Goal: Task Accomplishment & Management: Manage account settings

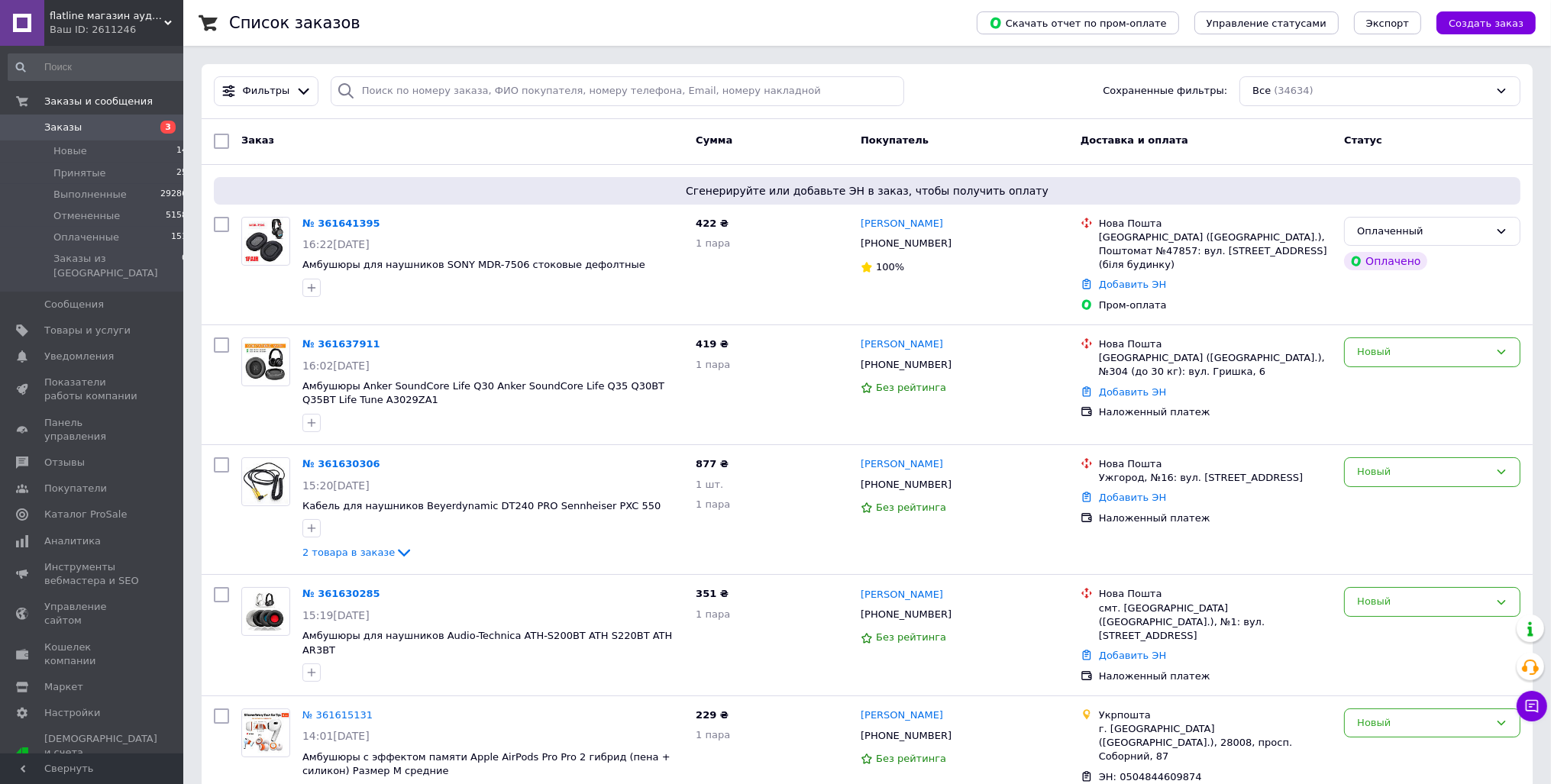
click at [70, 127] on span "Заказы" at bounding box center [63, 127] width 37 height 14
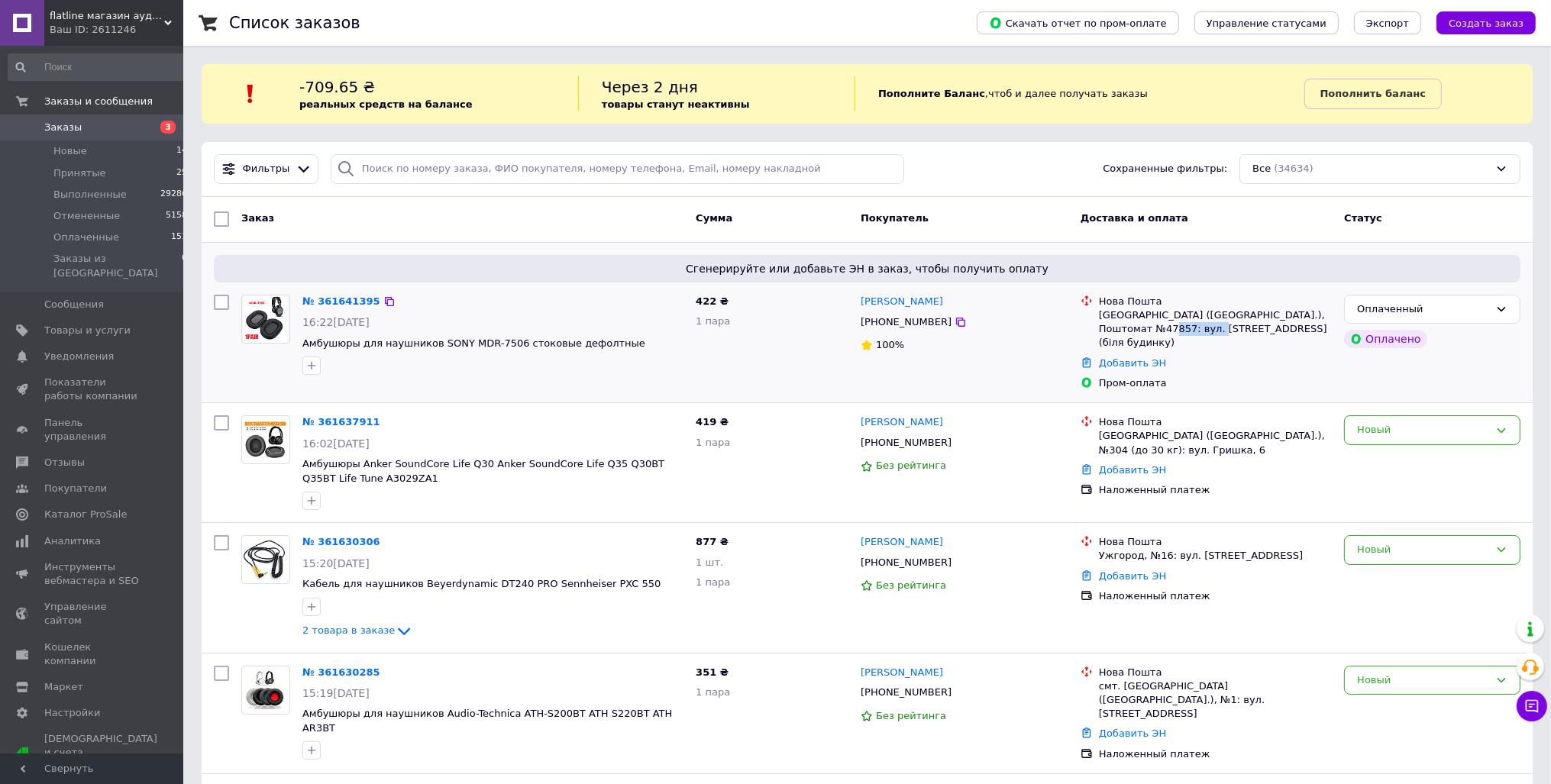
drag, startPoint x: 1137, startPoint y: 327, endPoint x: 1227, endPoint y: 331, distance: 90.1
click at [1217, 331] on div "[GEOGRAPHIC_DATA] ([GEOGRAPHIC_DATA].), Поштомат №47857: вул. [STREET_ADDRESS] …" at bounding box center [1215, 329] width 233 height 42
click at [1227, 331] on div "[GEOGRAPHIC_DATA] ([GEOGRAPHIC_DATA].), Поштомат №47857: вул. [STREET_ADDRESS] …" at bounding box center [1215, 329] width 233 height 42
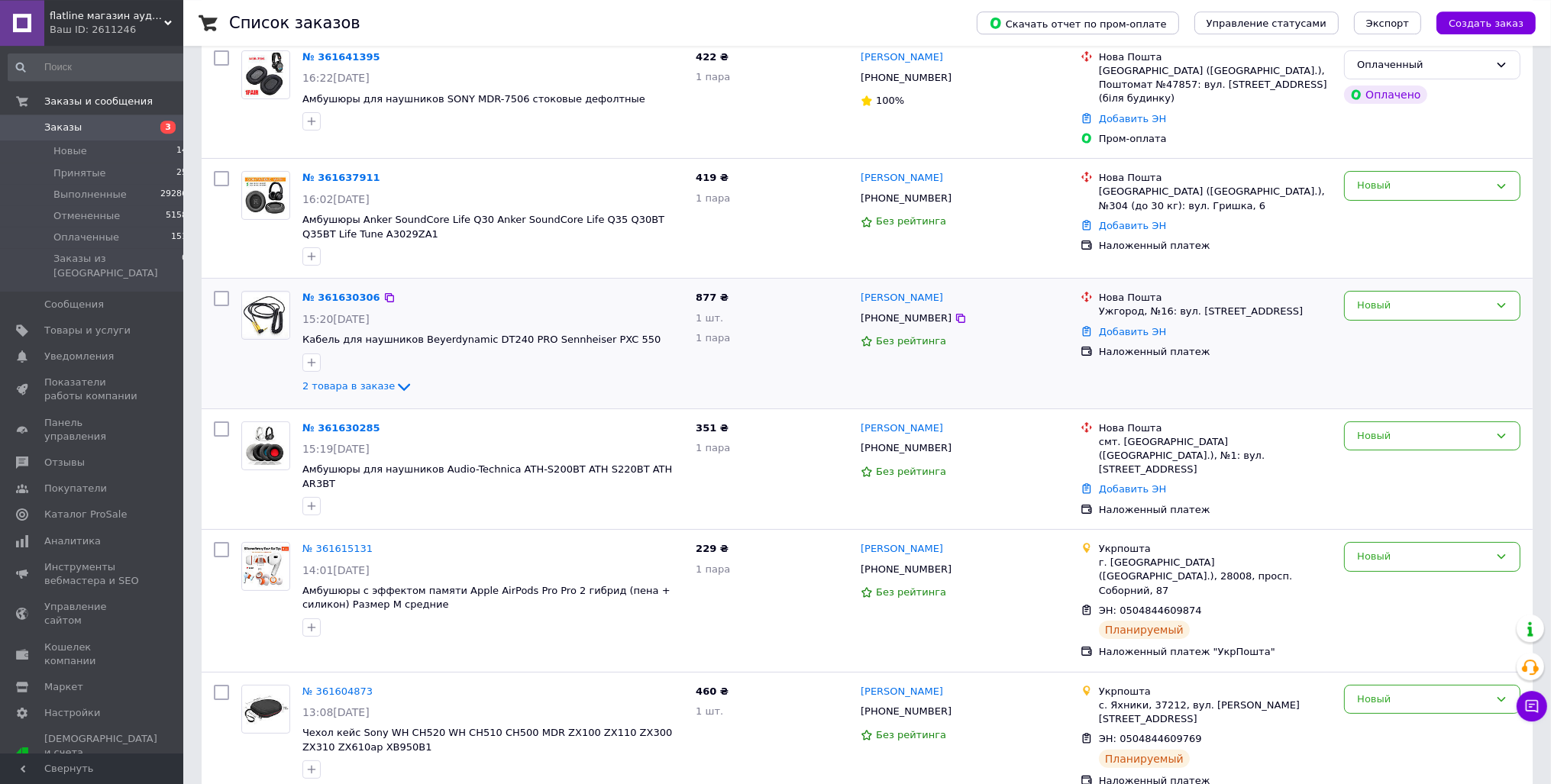
scroll to position [322, 0]
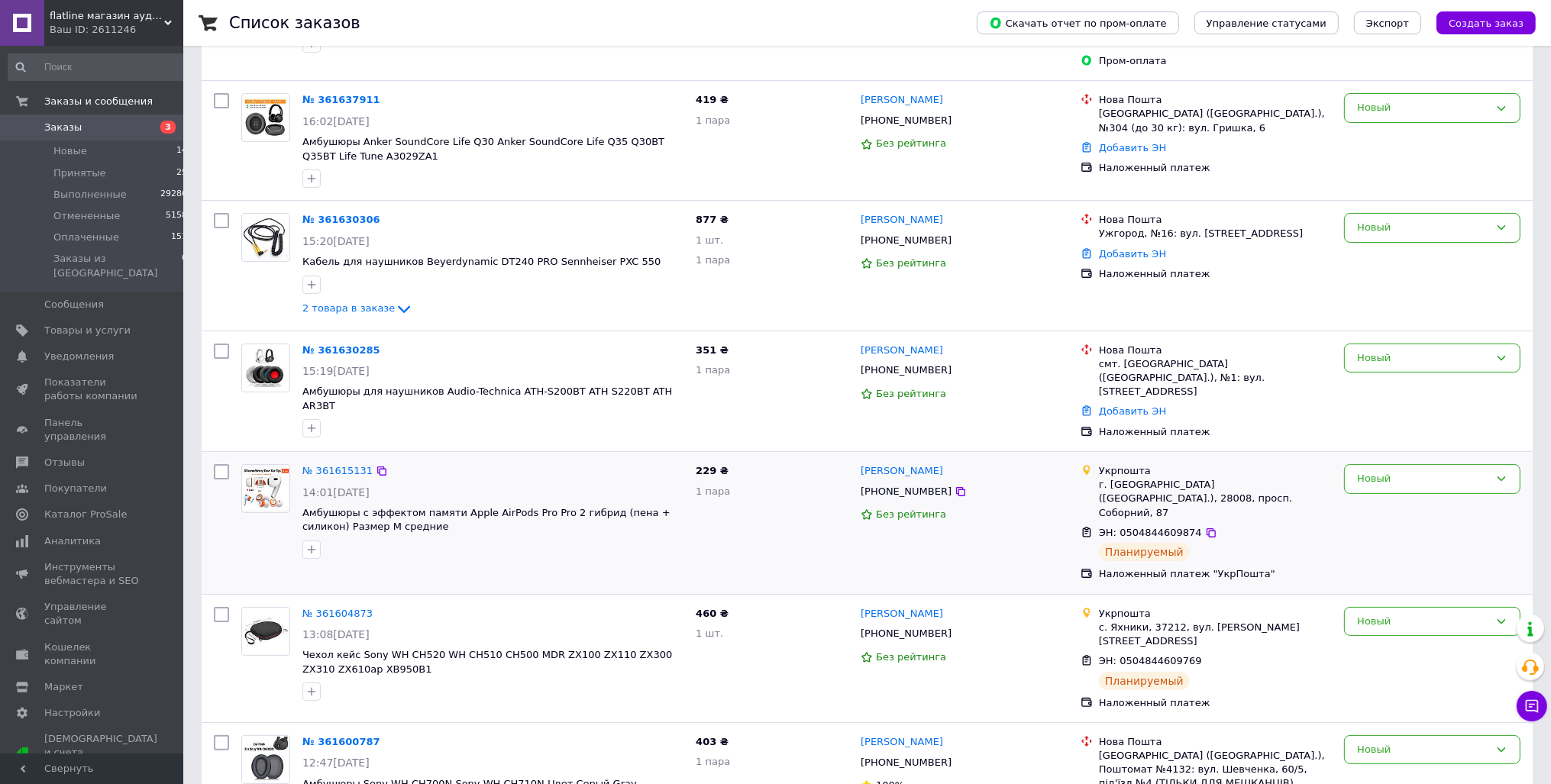
click at [1139, 478] on div "г. [GEOGRAPHIC_DATA] ([GEOGRAPHIC_DATA].), 28008, просп. Соборний, 87" at bounding box center [1215, 499] width 233 height 42
drag, startPoint x: 1134, startPoint y: 465, endPoint x: 1285, endPoint y: 466, distance: 151.0
click at [1284, 478] on div "г. [GEOGRAPHIC_DATA] ([GEOGRAPHIC_DATA].), 28008, просп. Соборний, 87" at bounding box center [1215, 499] width 233 height 42
drag, startPoint x: 1152, startPoint y: 606, endPoint x: 1163, endPoint y: 605, distance: 11.0
click at [1163, 655] on span "ЭН: 0504844609769" at bounding box center [1151, 661] width 103 height 12
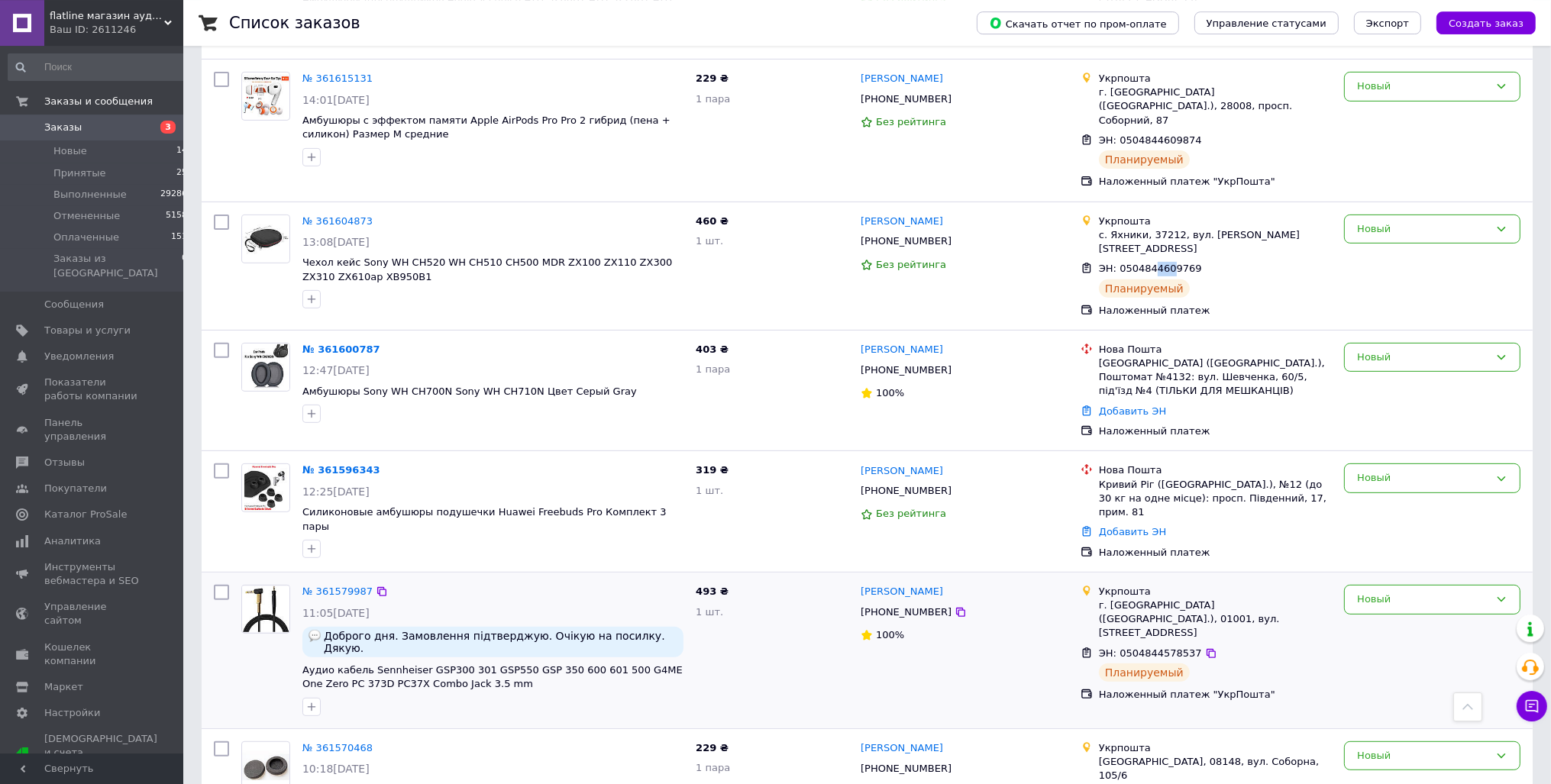
scroll to position [725, 0]
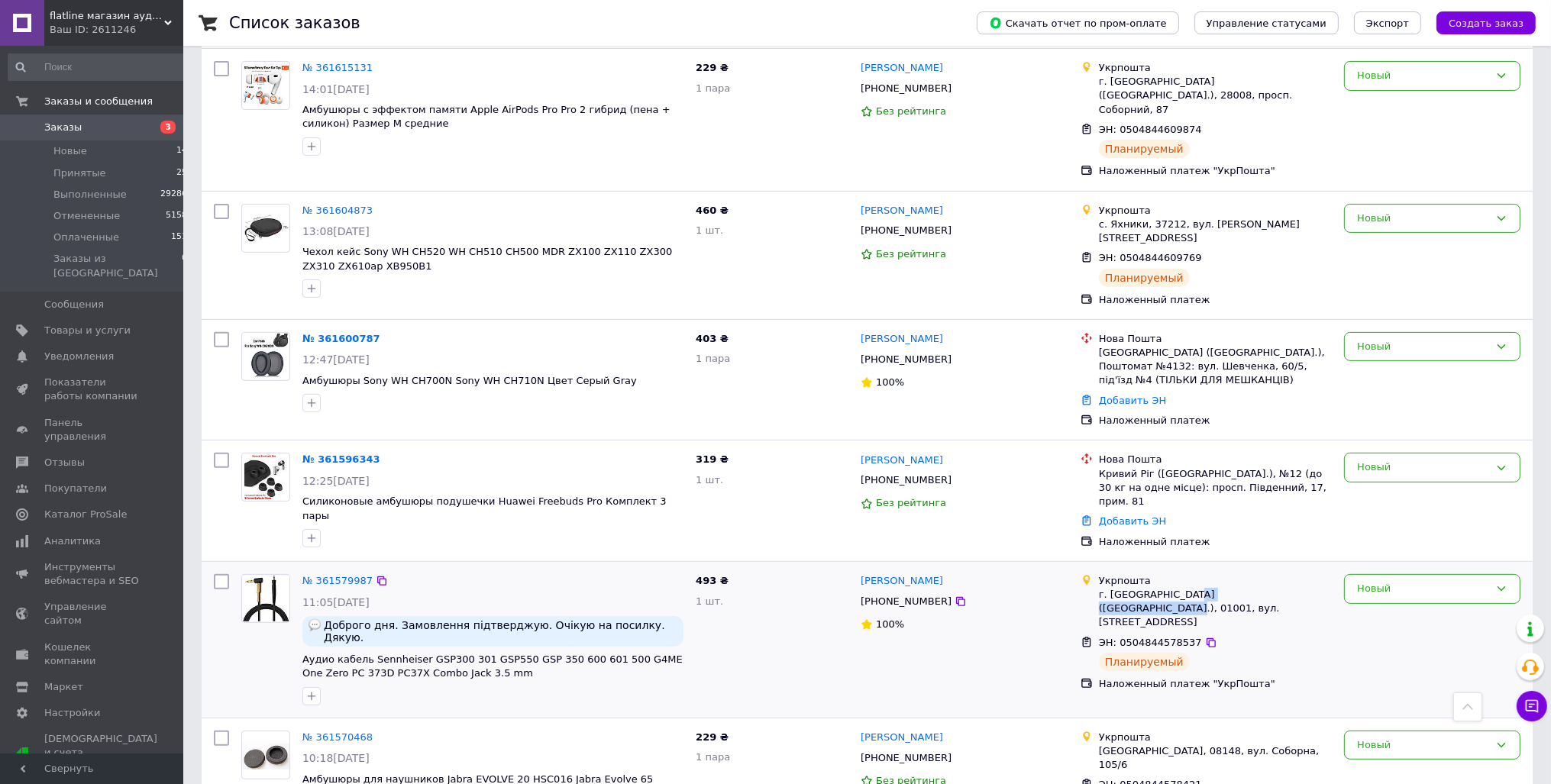
drag, startPoint x: 1179, startPoint y: 523, endPoint x: 1328, endPoint y: 524, distance: 149.0
click at [1329, 588] on div "г. [GEOGRAPHIC_DATA] ([GEOGRAPHIC_DATA].), 01001, вул. [STREET_ADDRESS]" at bounding box center [1215, 609] width 233 height 42
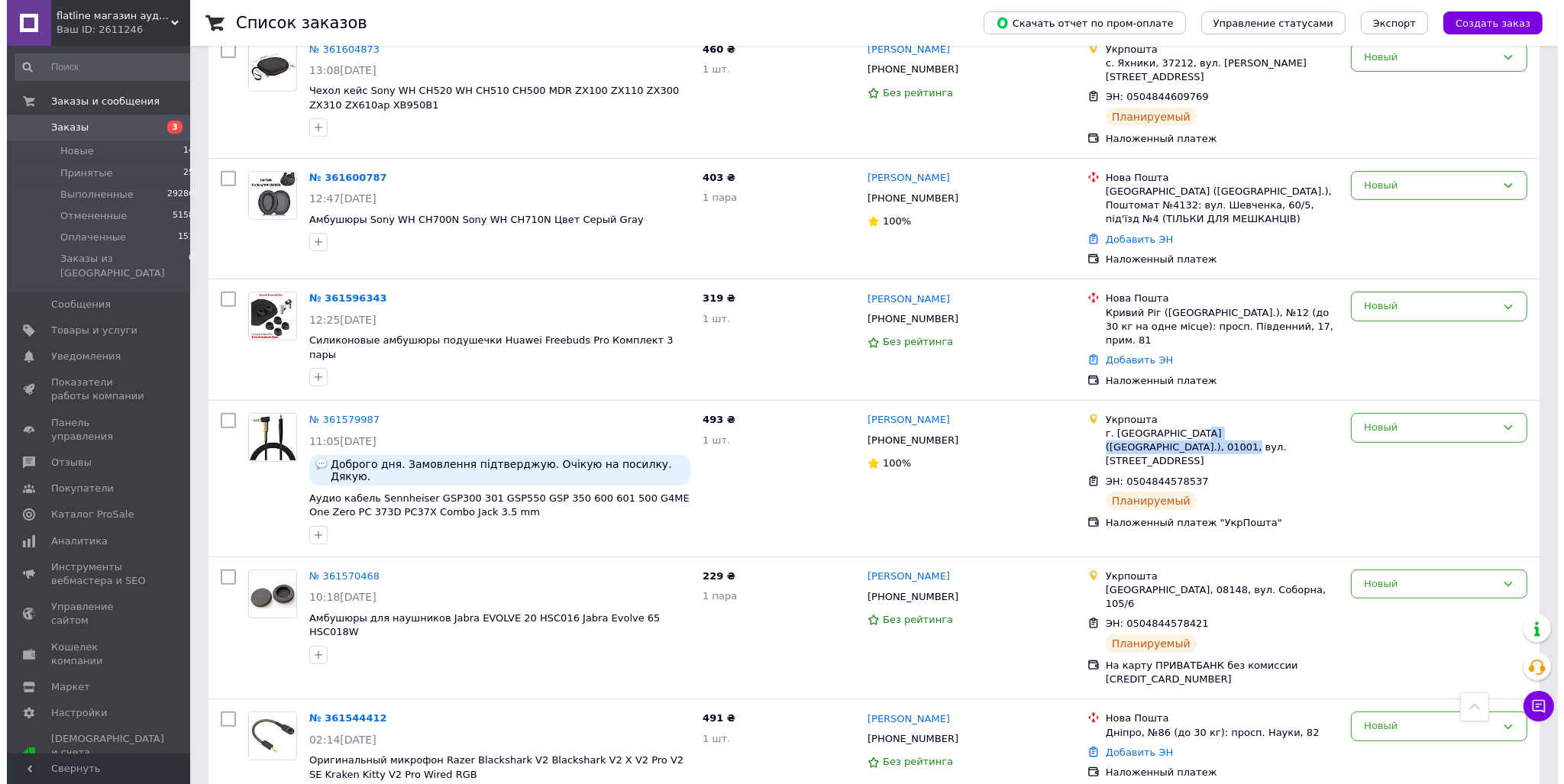
scroll to position [0, 0]
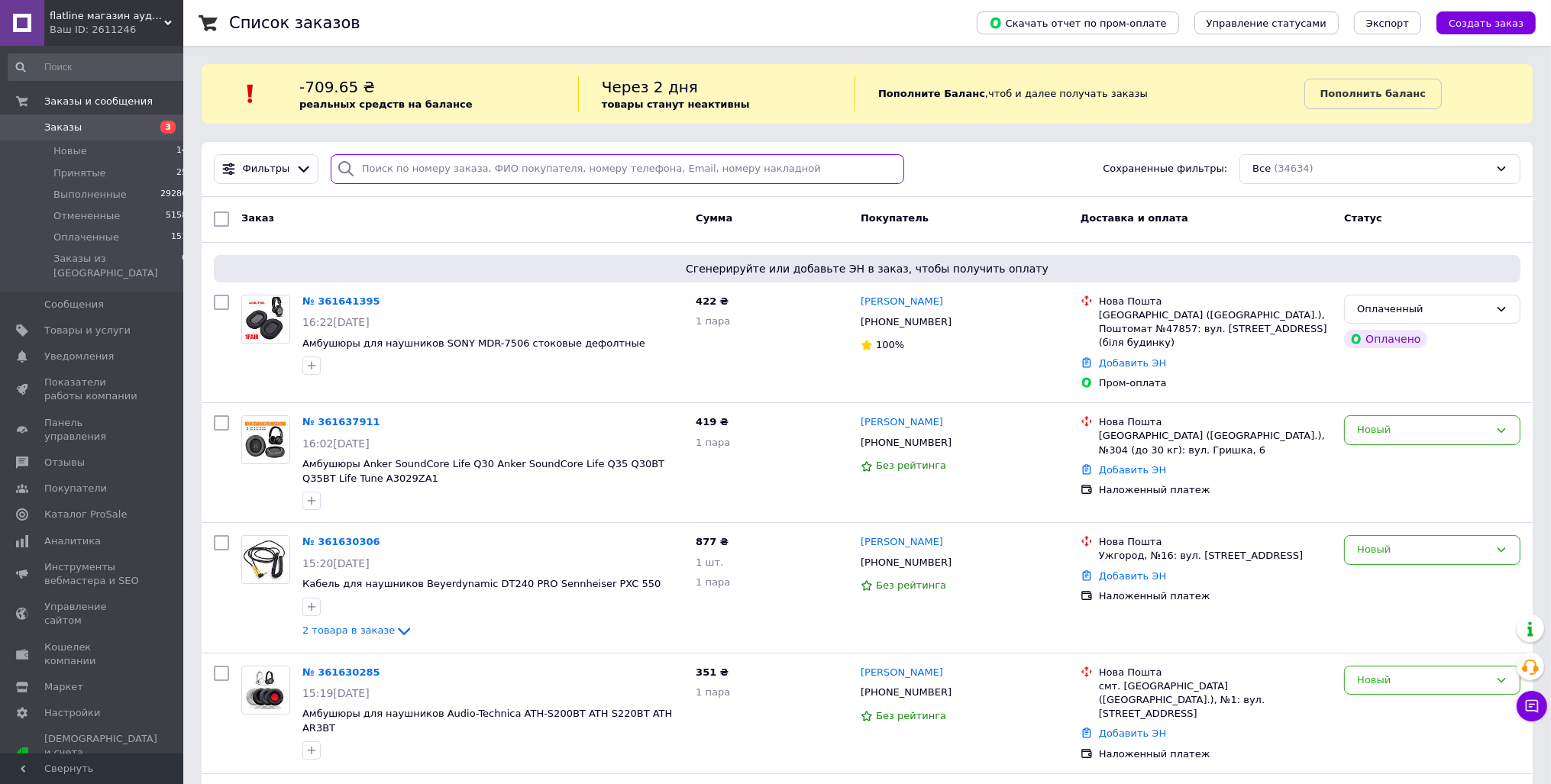
click at [358, 172] on input "search" at bounding box center [617, 169] width 574 height 30
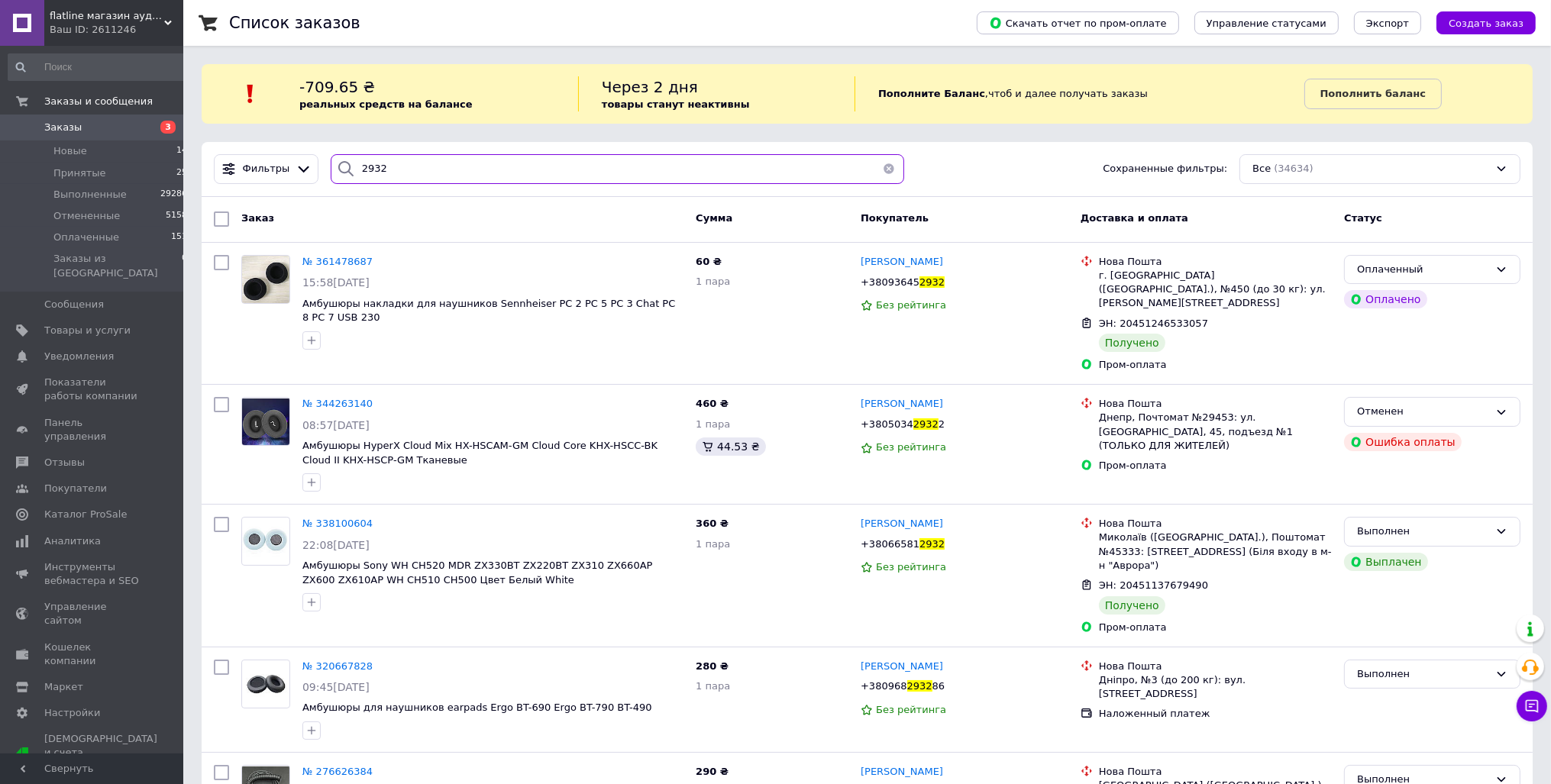
click at [407, 174] on input "2932" at bounding box center [617, 169] width 574 height 30
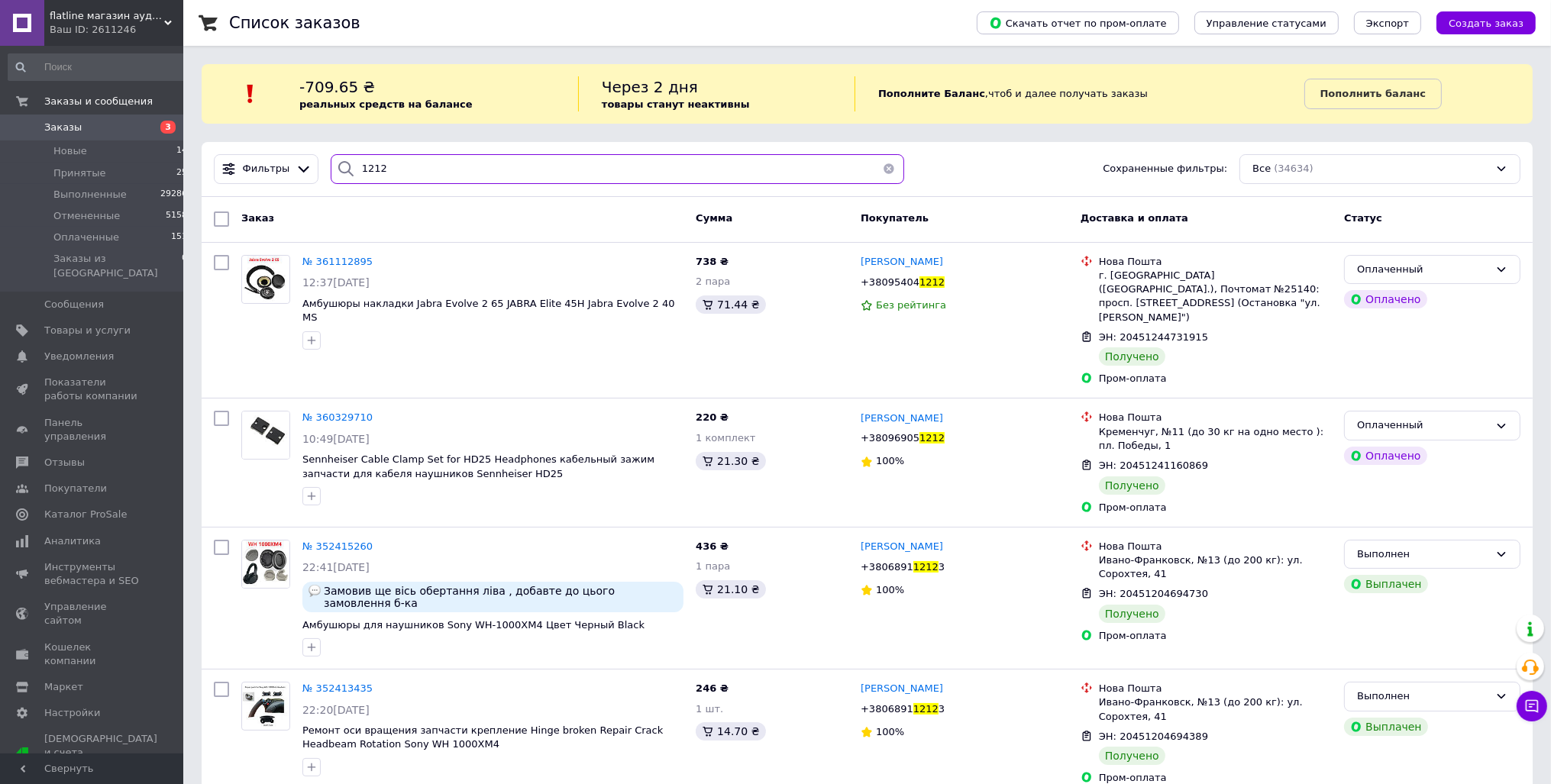
click at [527, 177] on input "1212" at bounding box center [617, 169] width 574 height 30
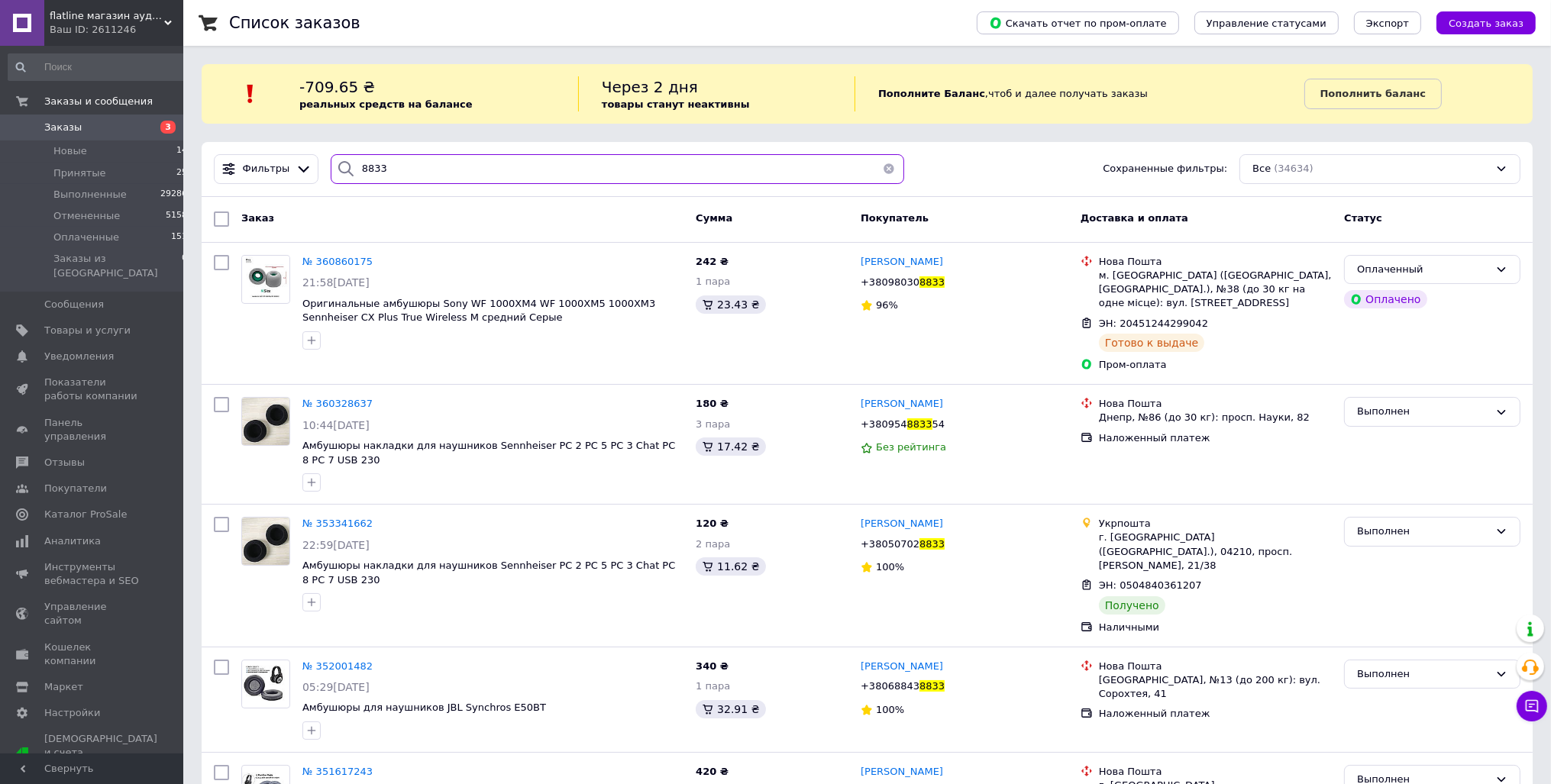
click at [456, 178] on input "8833" at bounding box center [617, 169] width 574 height 30
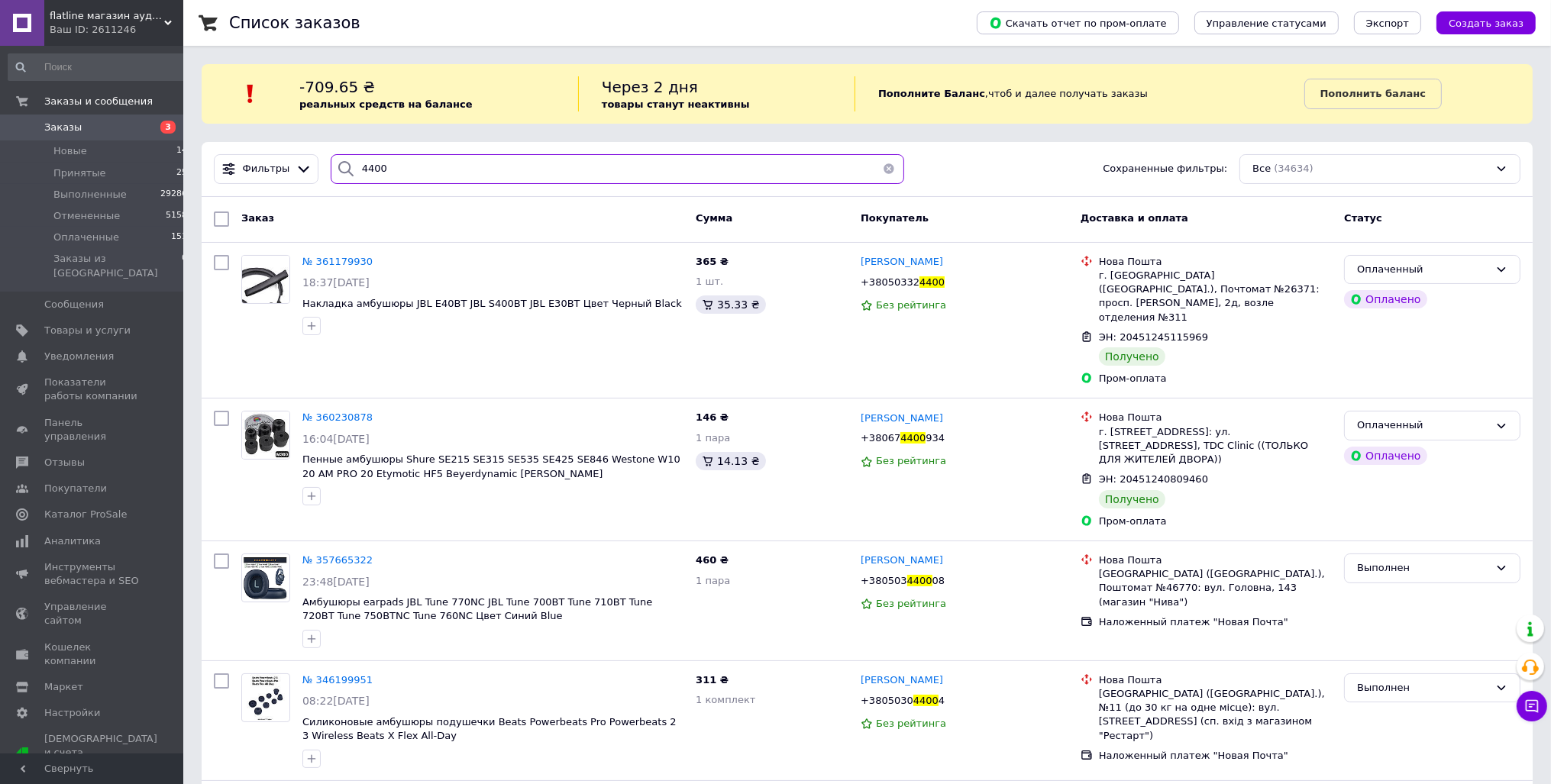
click at [400, 159] on input "4400" at bounding box center [617, 169] width 574 height 30
click at [400, 161] on input "4400" at bounding box center [617, 169] width 574 height 30
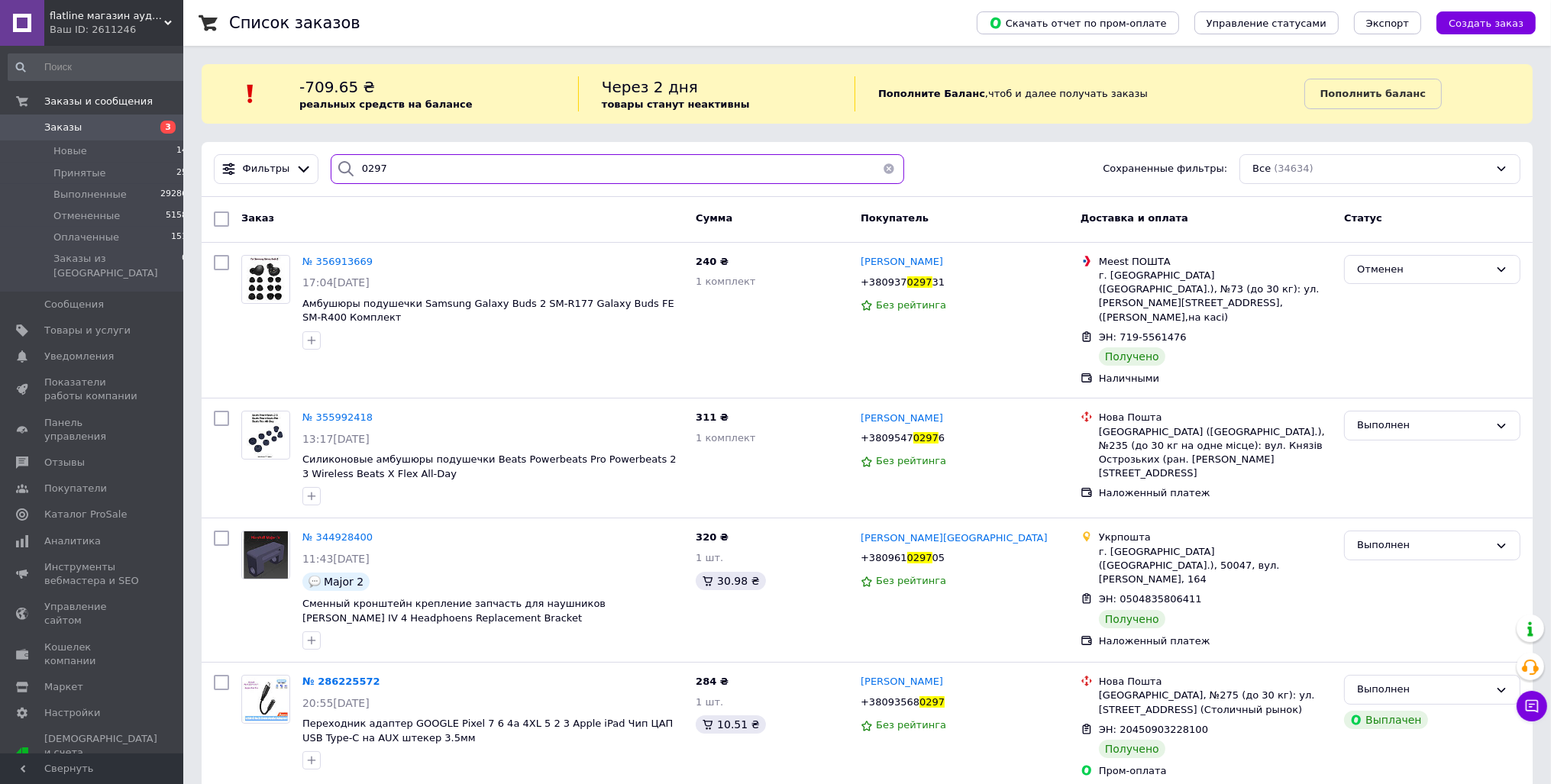
click at [388, 166] on input "0297" at bounding box center [617, 169] width 574 height 30
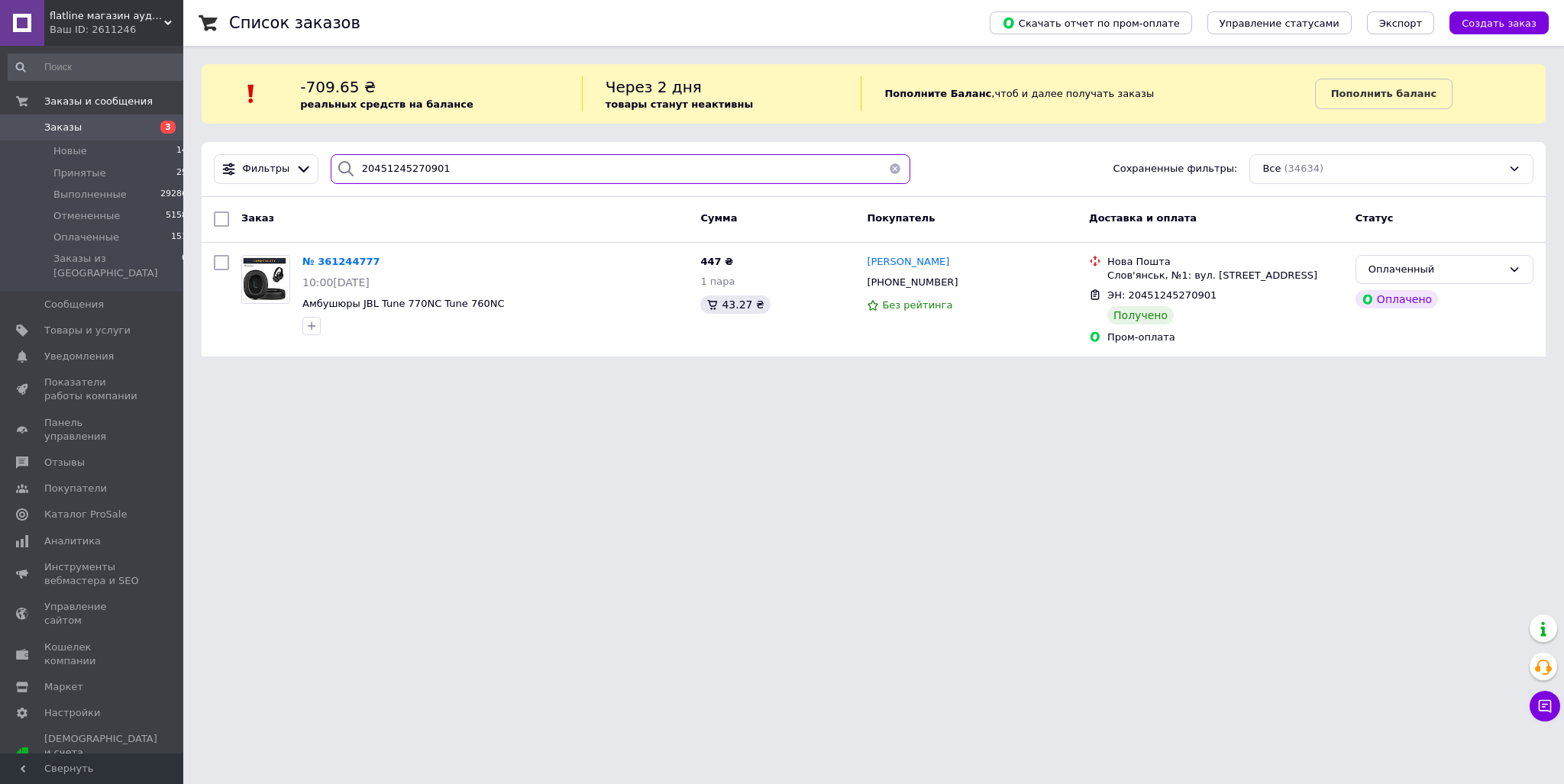
click at [454, 156] on input "20451245270901" at bounding box center [620, 169] width 580 height 30
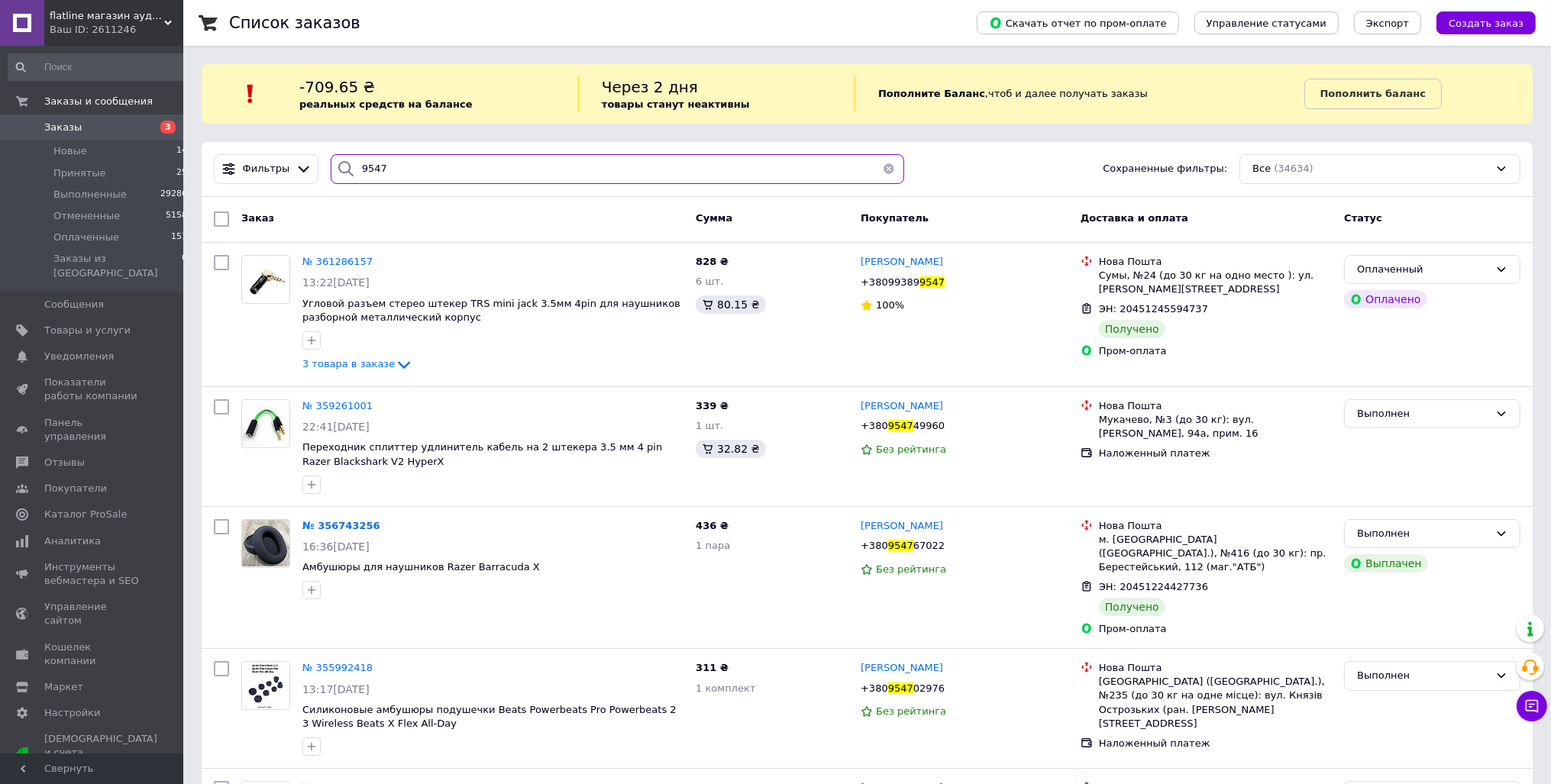
click at [439, 177] on input "9547" at bounding box center [617, 169] width 574 height 30
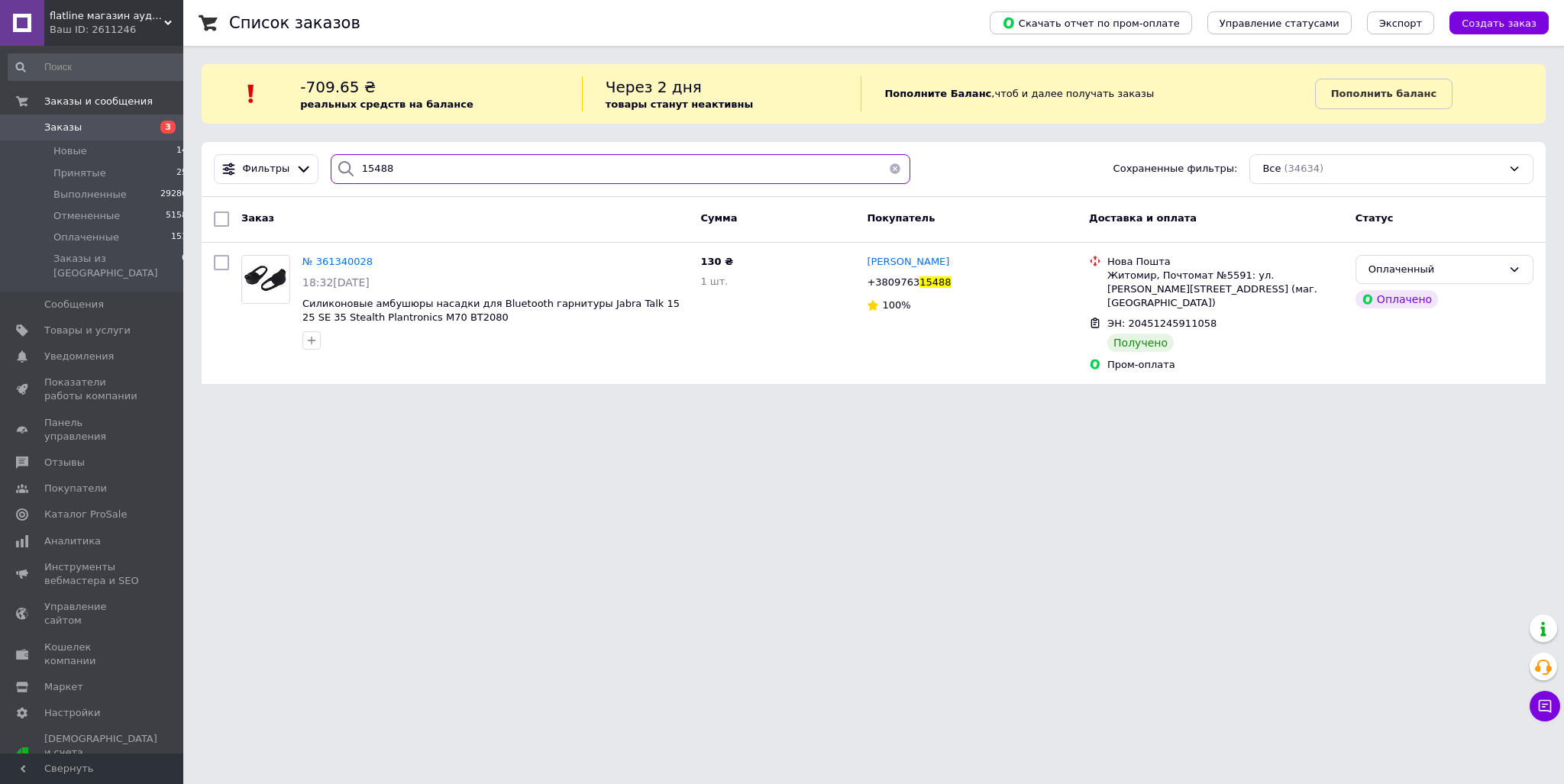
click at [500, 179] on input "15488" at bounding box center [620, 169] width 580 height 30
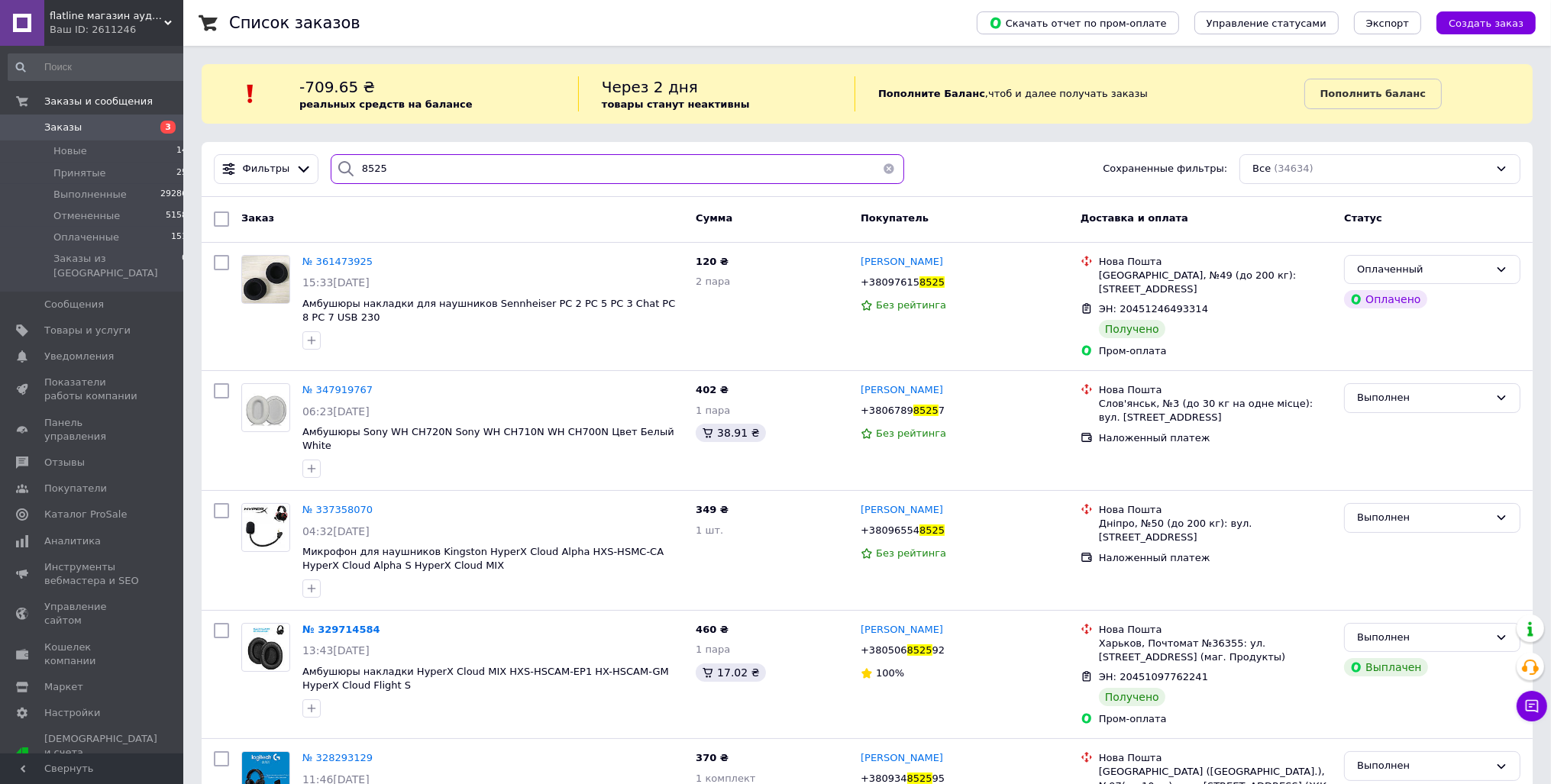
click at [454, 176] on input "8525" at bounding box center [617, 169] width 574 height 30
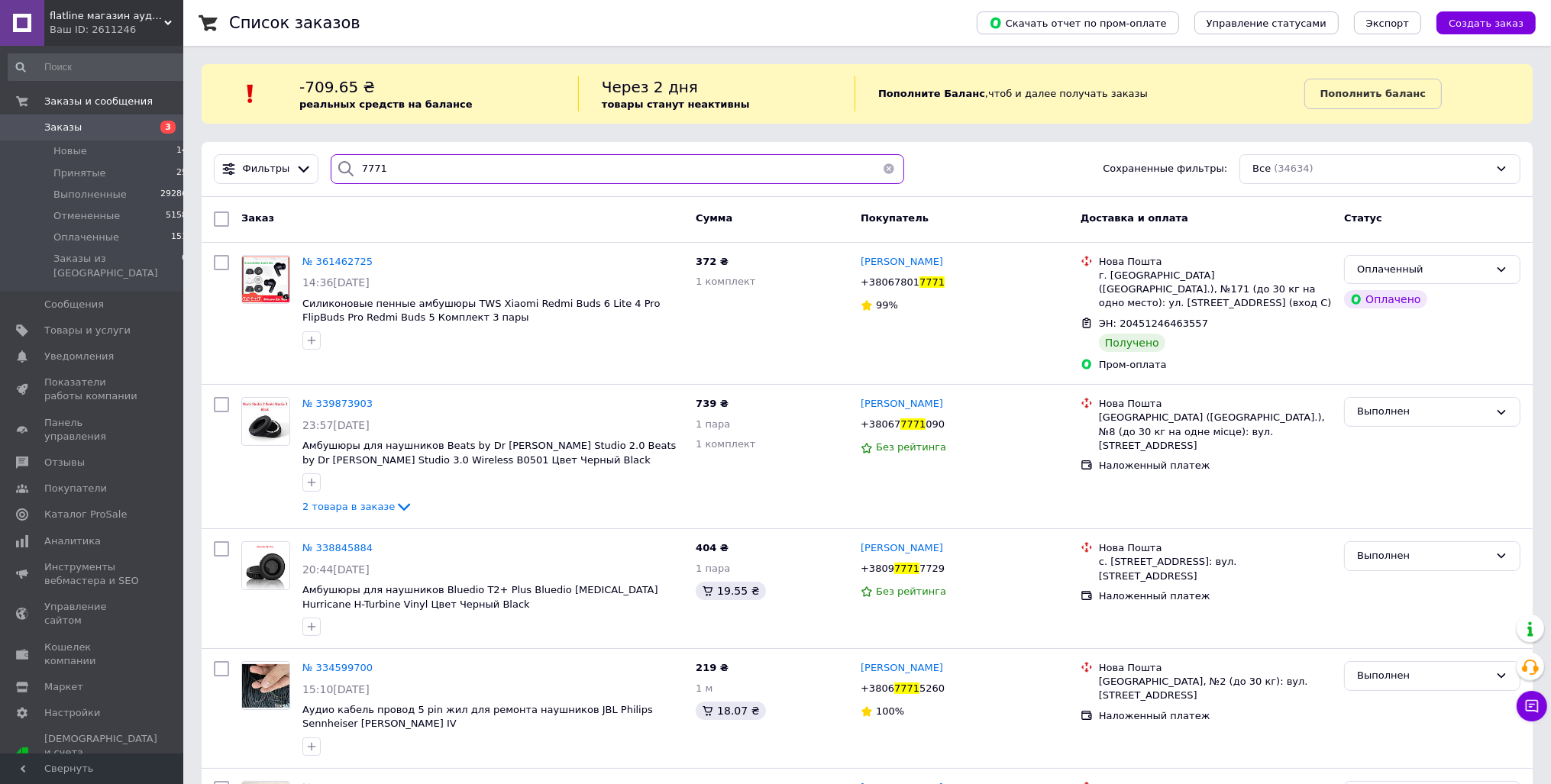
click at [395, 179] on input "7771" at bounding box center [617, 169] width 574 height 30
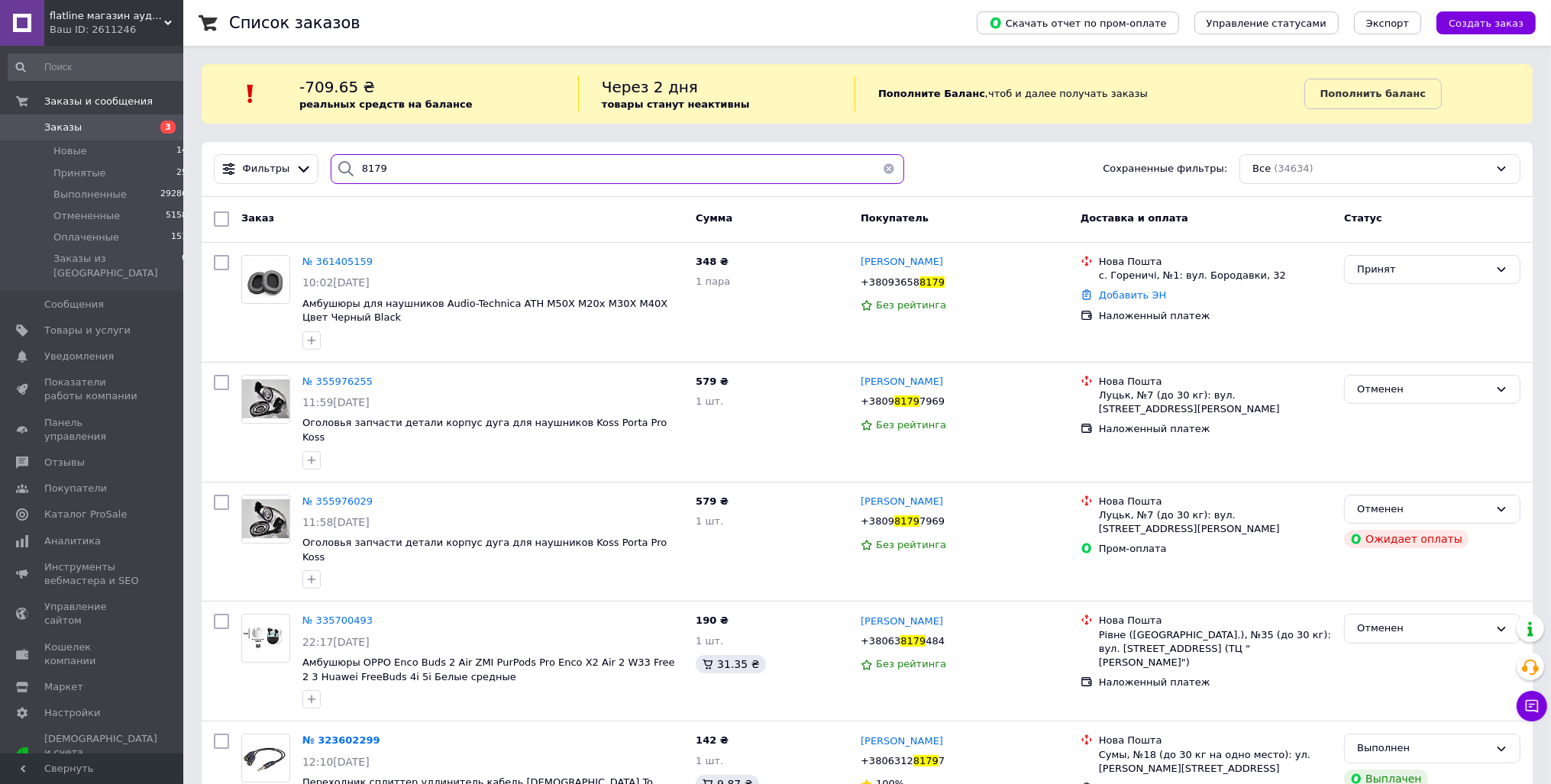
click at [389, 172] on input "8179" at bounding box center [617, 169] width 574 height 30
click at [1447, 274] on div "Принят" at bounding box center [1423, 270] width 133 height 16
click at [1444, 289] on li "Выполнен" at bounding box center [1432, 300] width 175 height 28
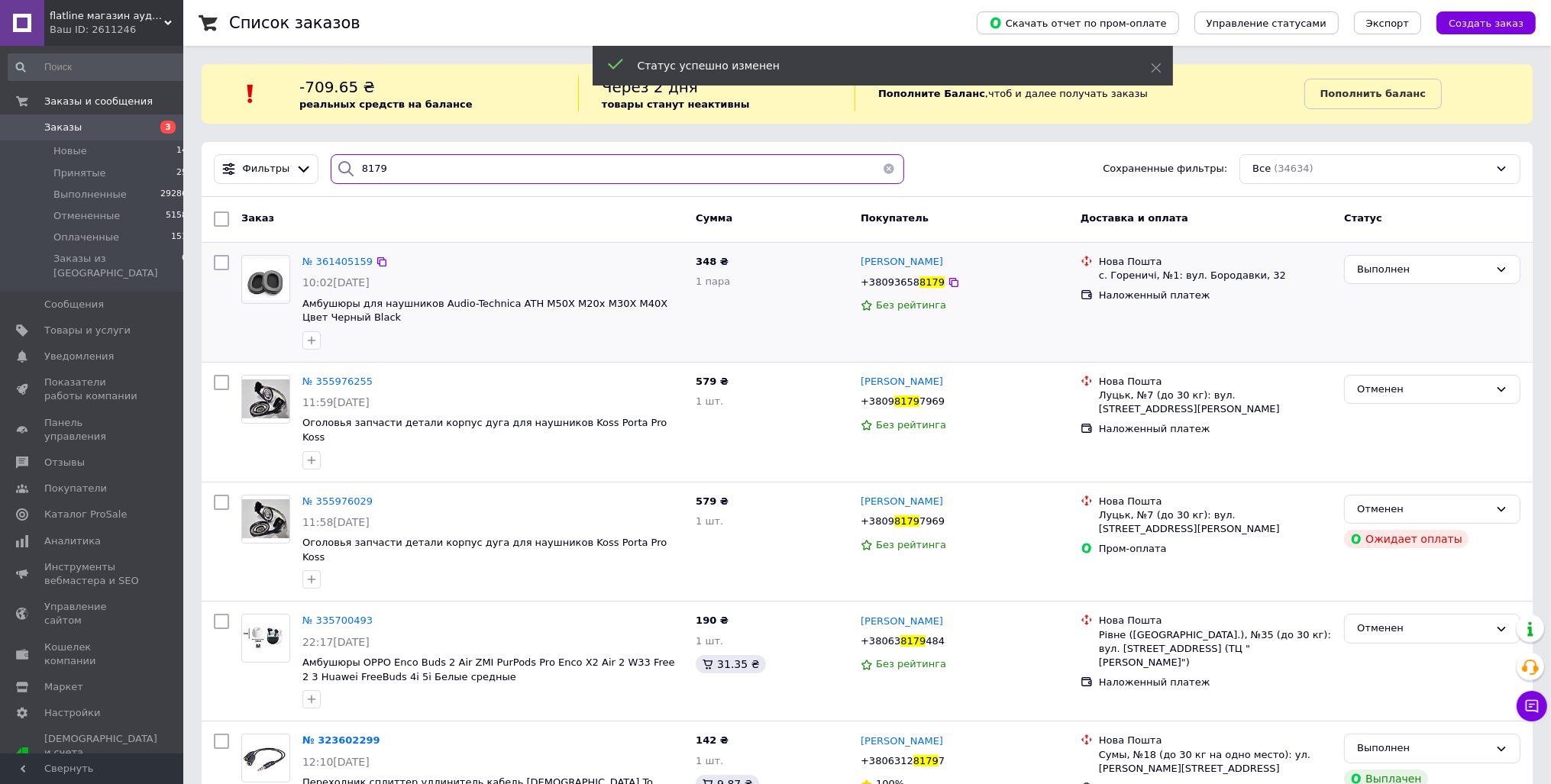
click at [412, 173] on input "8179" at bounding box center [617, 169] width 574 height 30
click at [413, 173] on input "8179" at bounding box center [617, 169] width 574 height 30
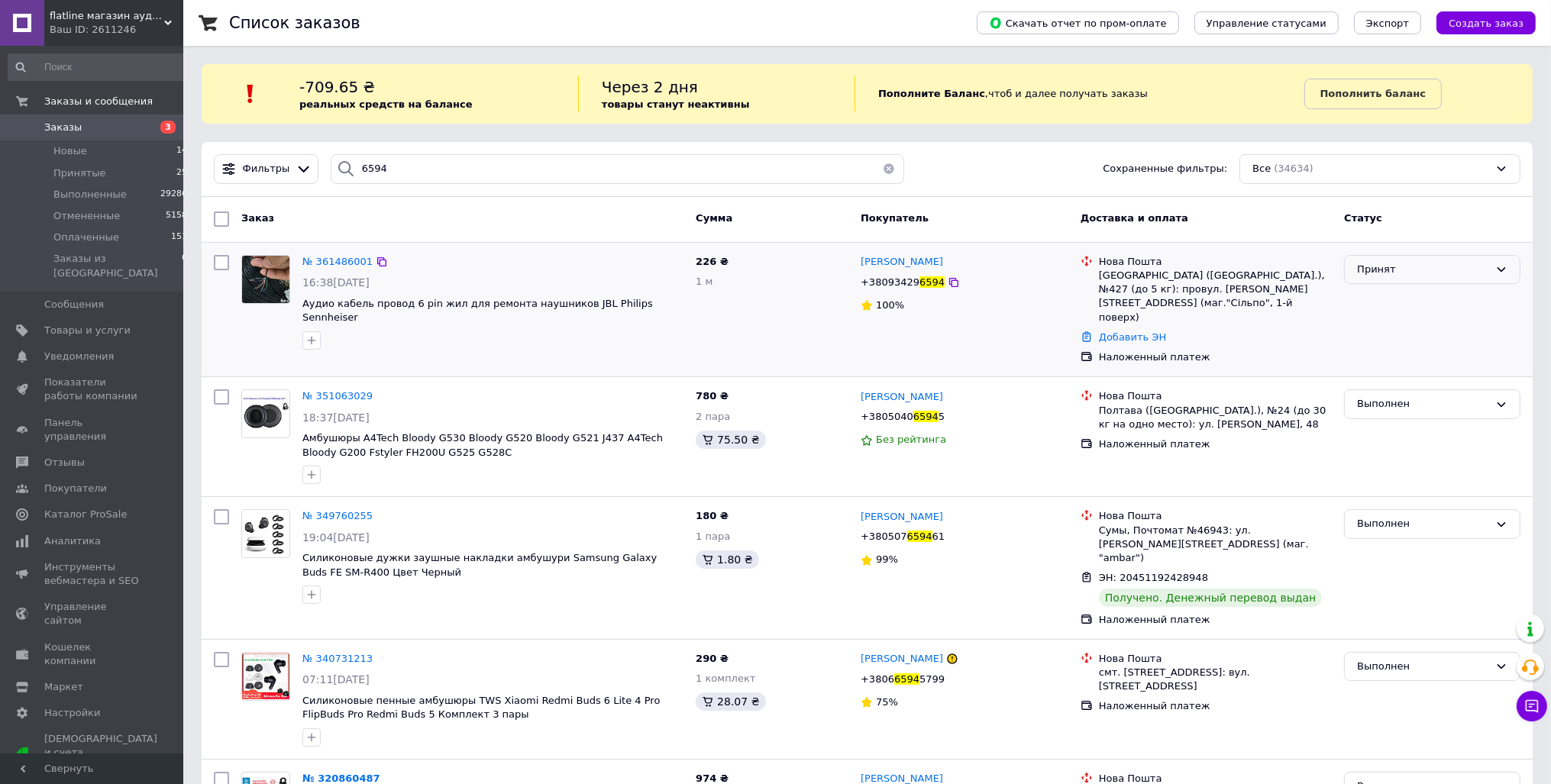
click at [1403, 280] on div "Принят" at bounding box center [1432, 270] width 176 height 30
click at [1405, 298] on li "Выполнен" at bounding box center [1432, 300] width 175 height 28
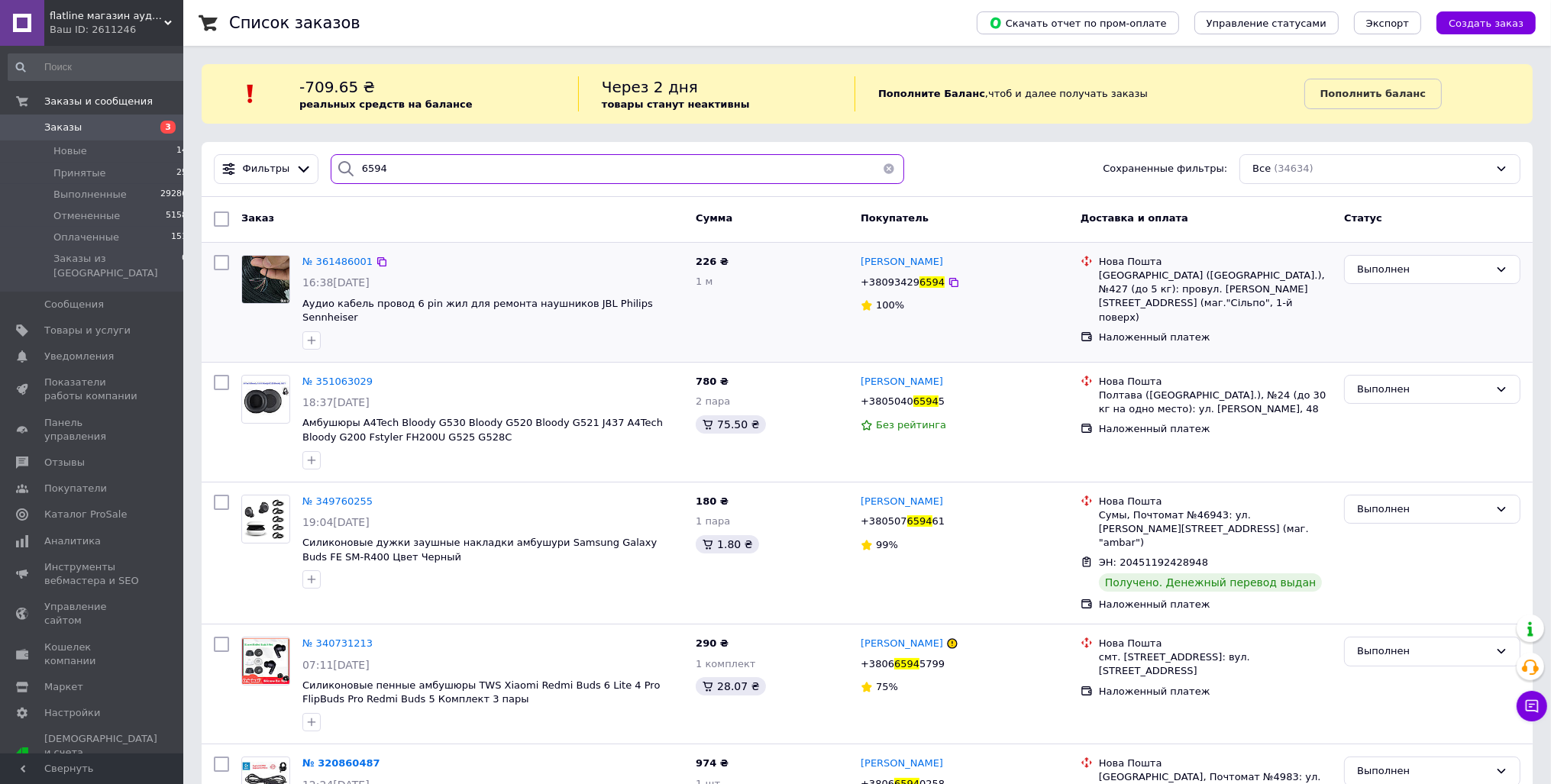
click at [489, 162] on input "6594" at bounding box center [617, 169] width 574 height 30
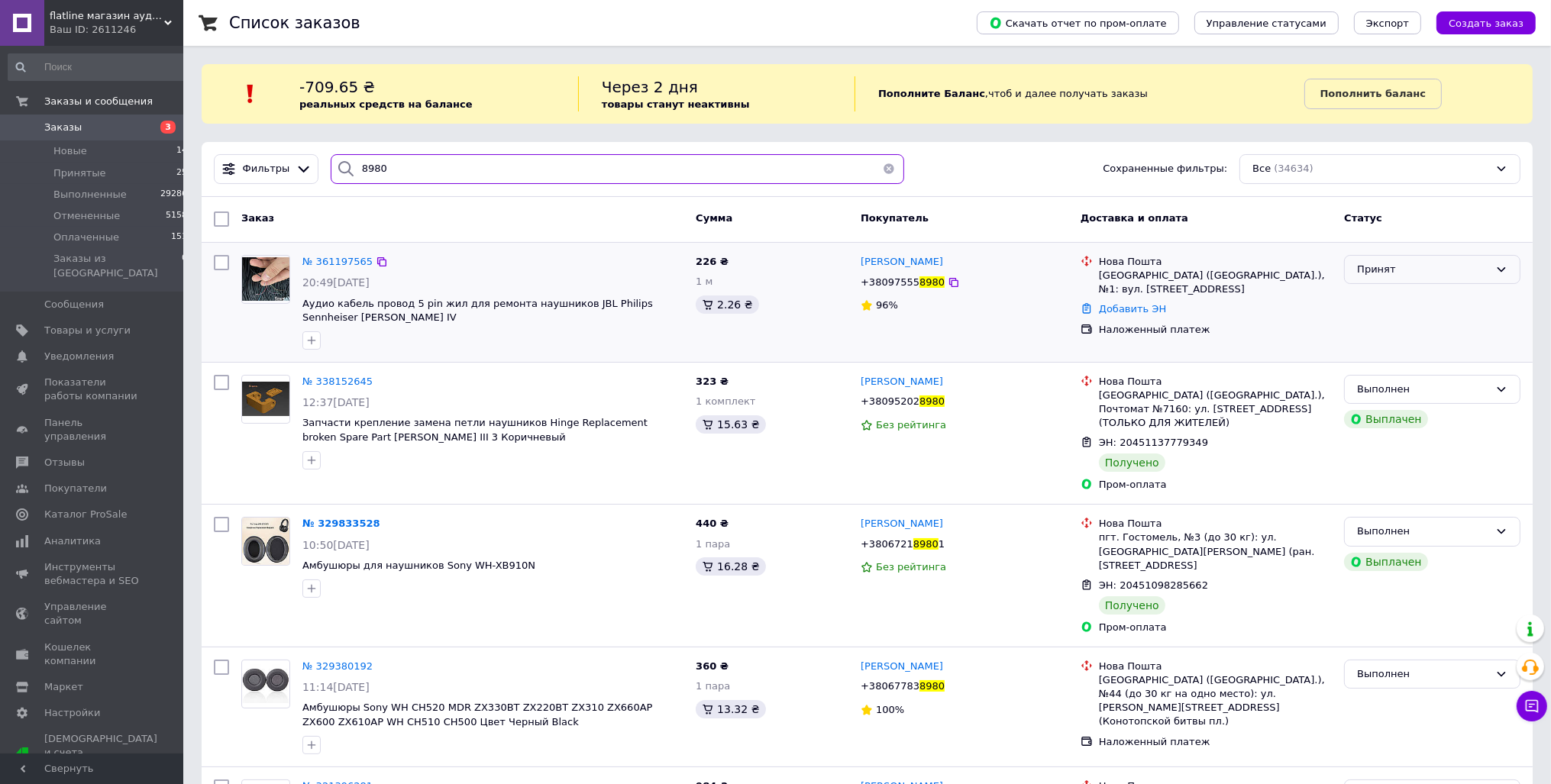
type input "8980"
click at [1447, 276] on div "Принят" at bounding box center [1423, 270] width 133 height 16
click at [1448, 298] on li "Выполнен" at bounding box center [1432, 300] width 175 height 28
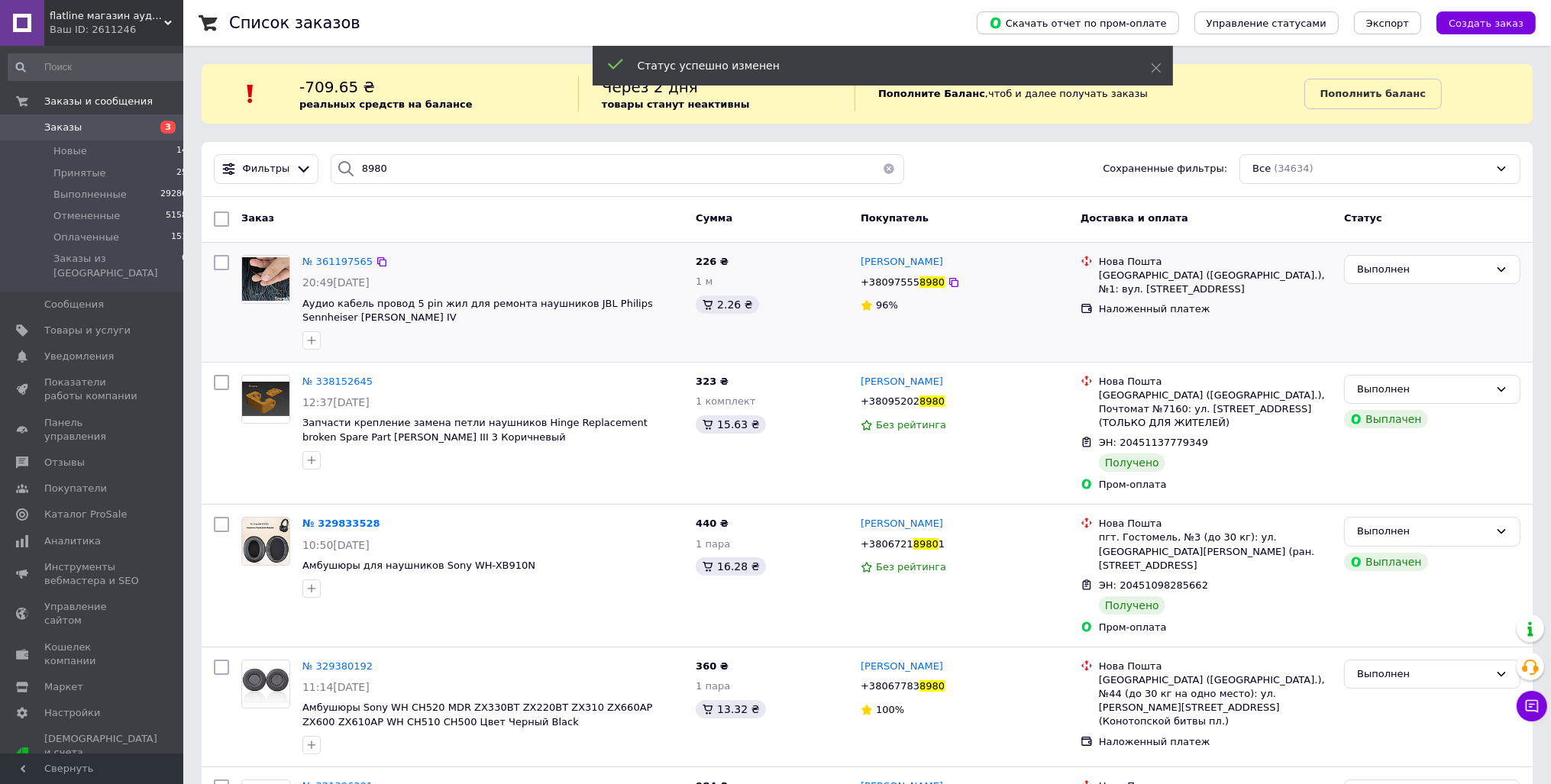
click at [76, 118] on link "Заказы 3" at bounding box center [98, 127] width 196 height 26
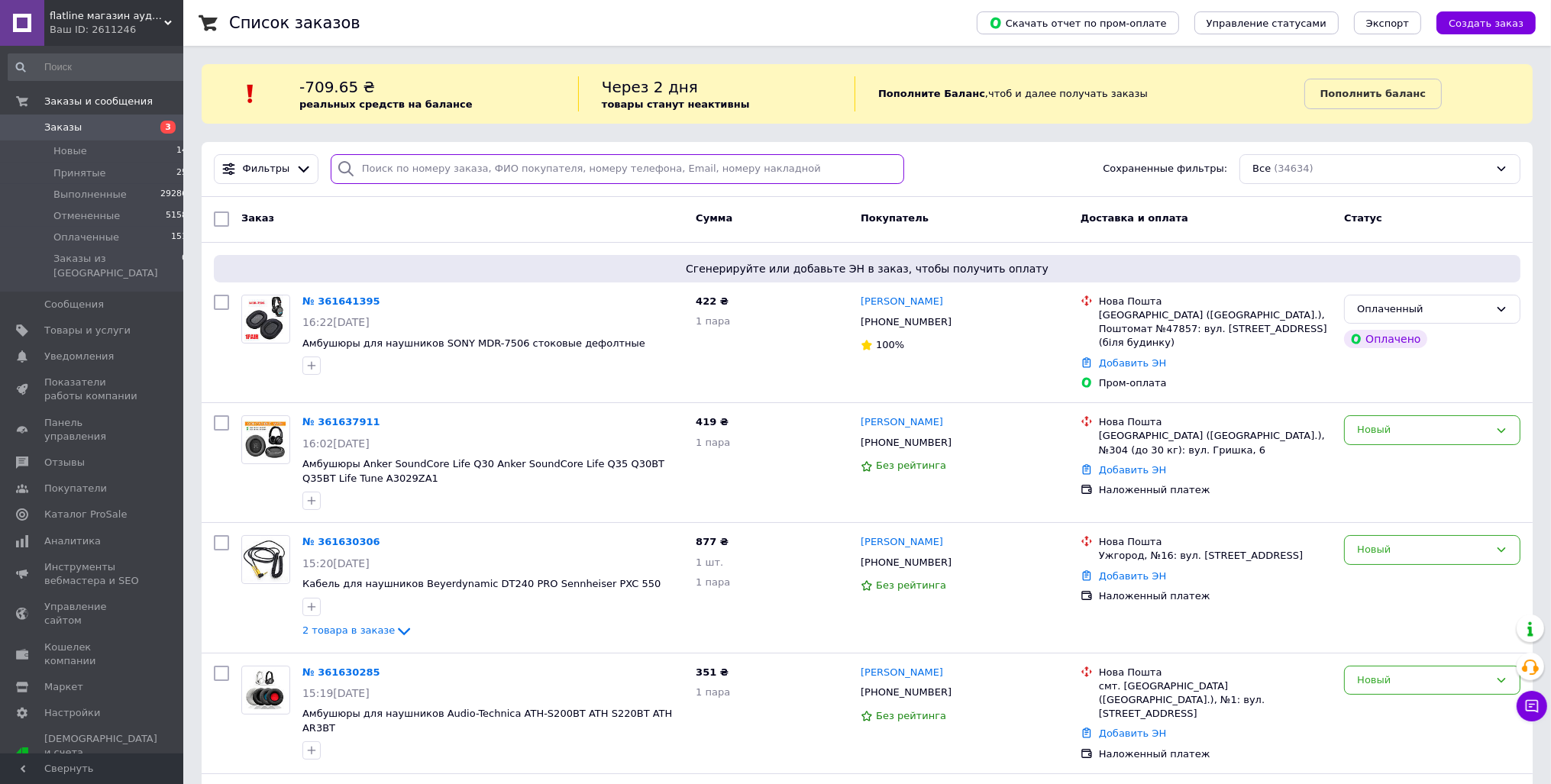
click at [506, 171] on input "search" at bounding box center [617, 169] width 574 height 30
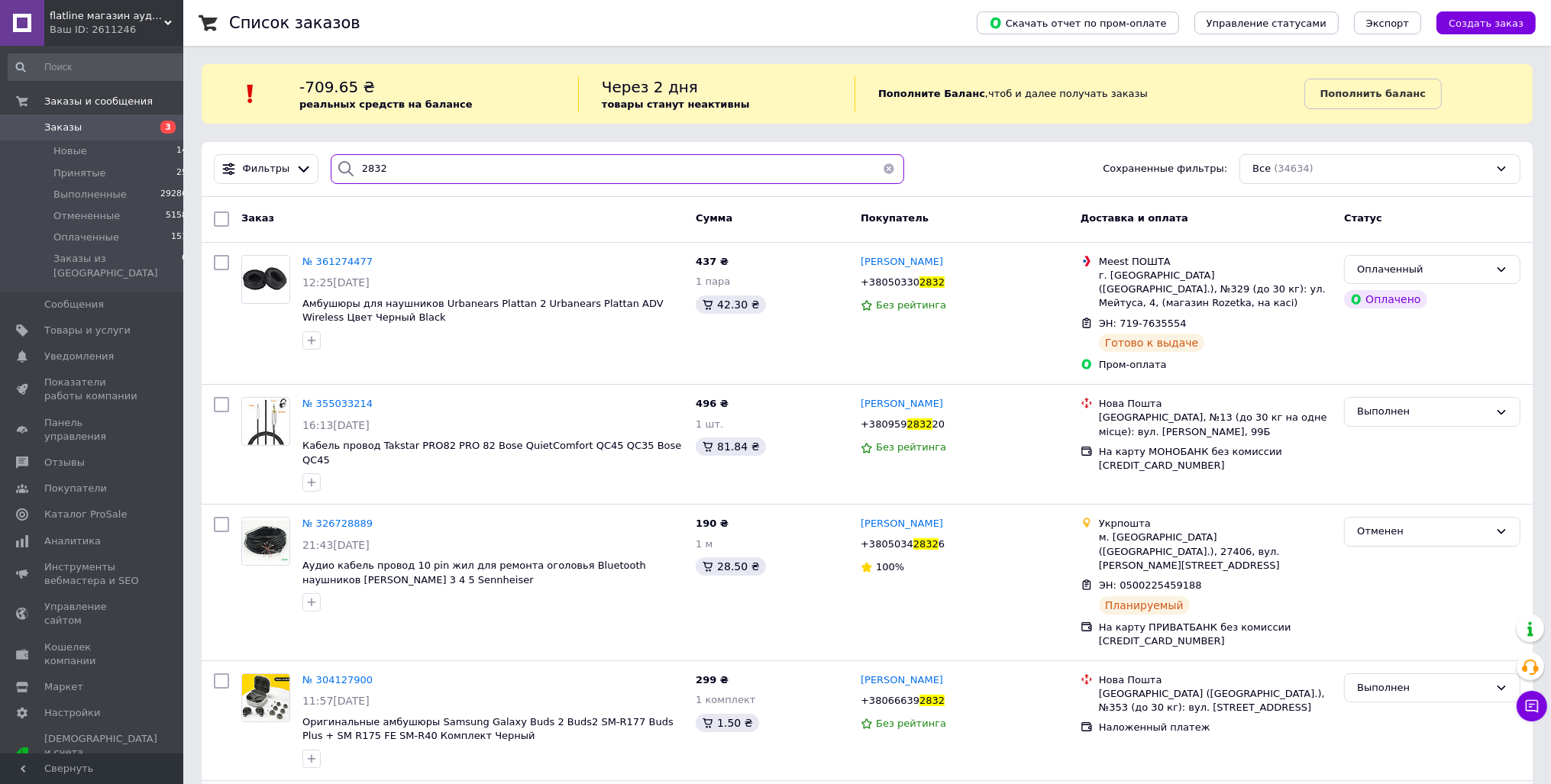
type input "2832"
click at [56, 129] on span "Заказы" at bounding box center [63, 127] width 37 height 14
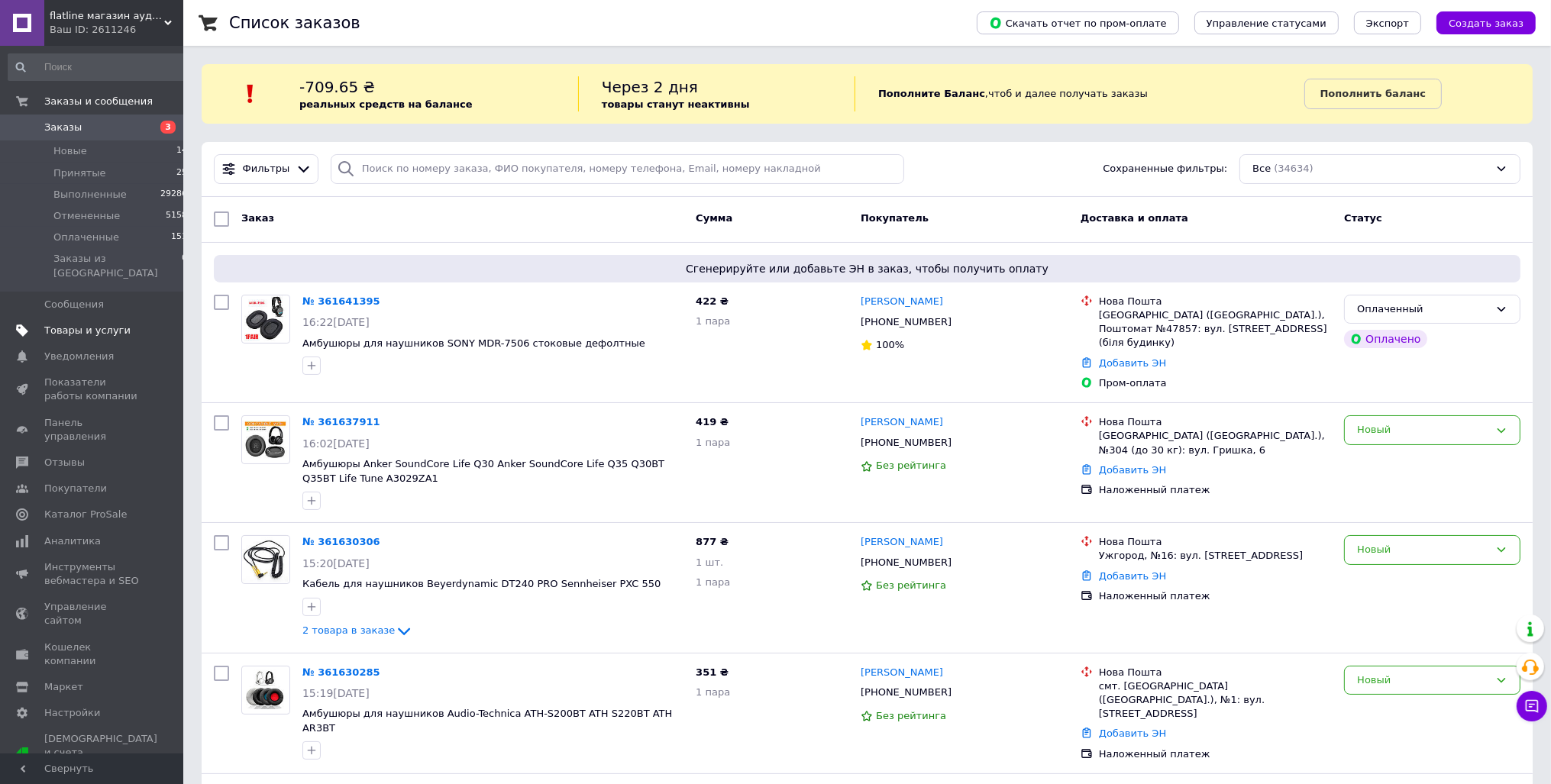
click at [130, 324] on span "Товары и услуги" at bounding box center [93, 330] width 97 height 14
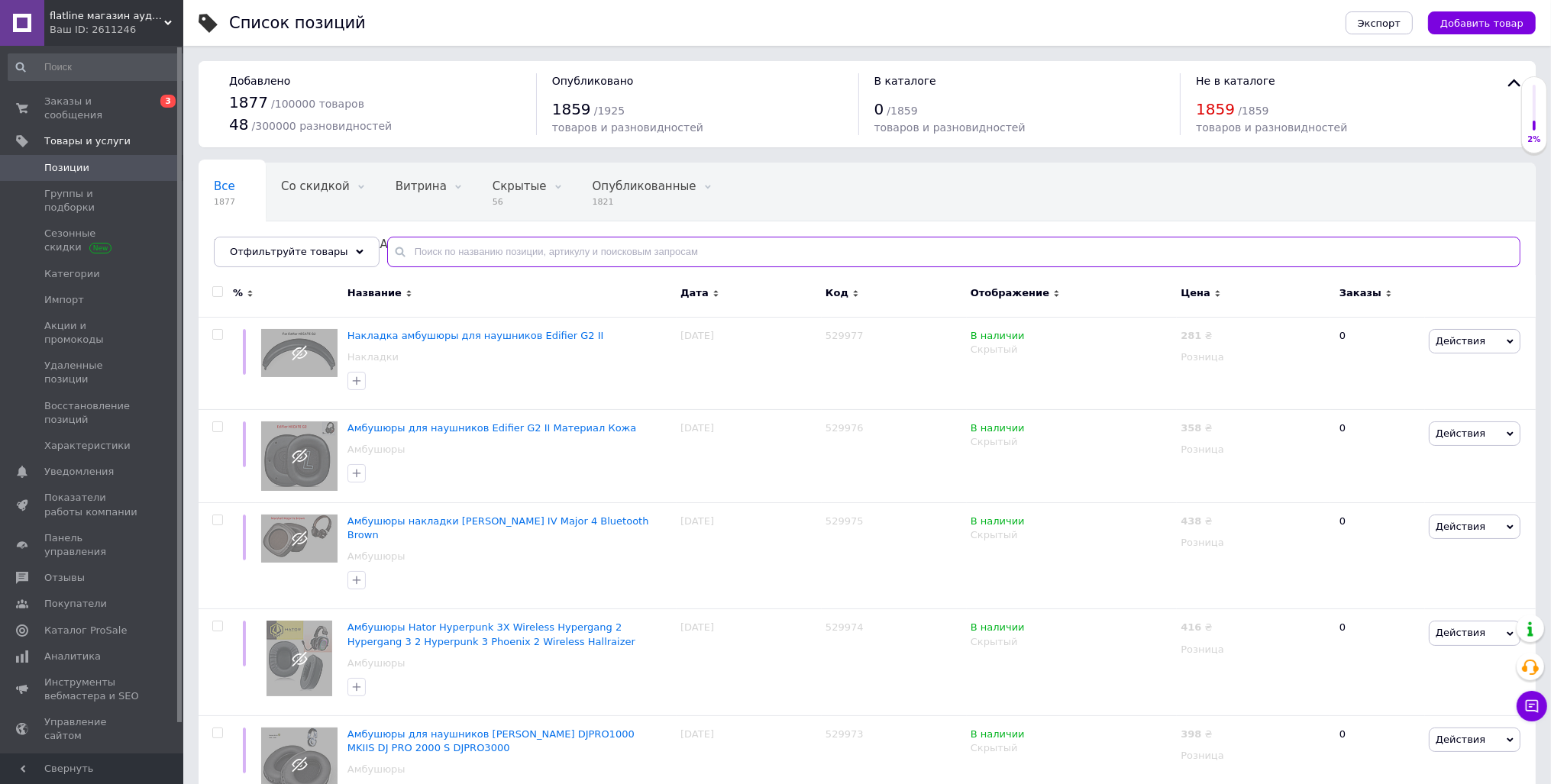
click at [489, 255] on input "text" at bounding box center [954, 252] width 1134 height 31
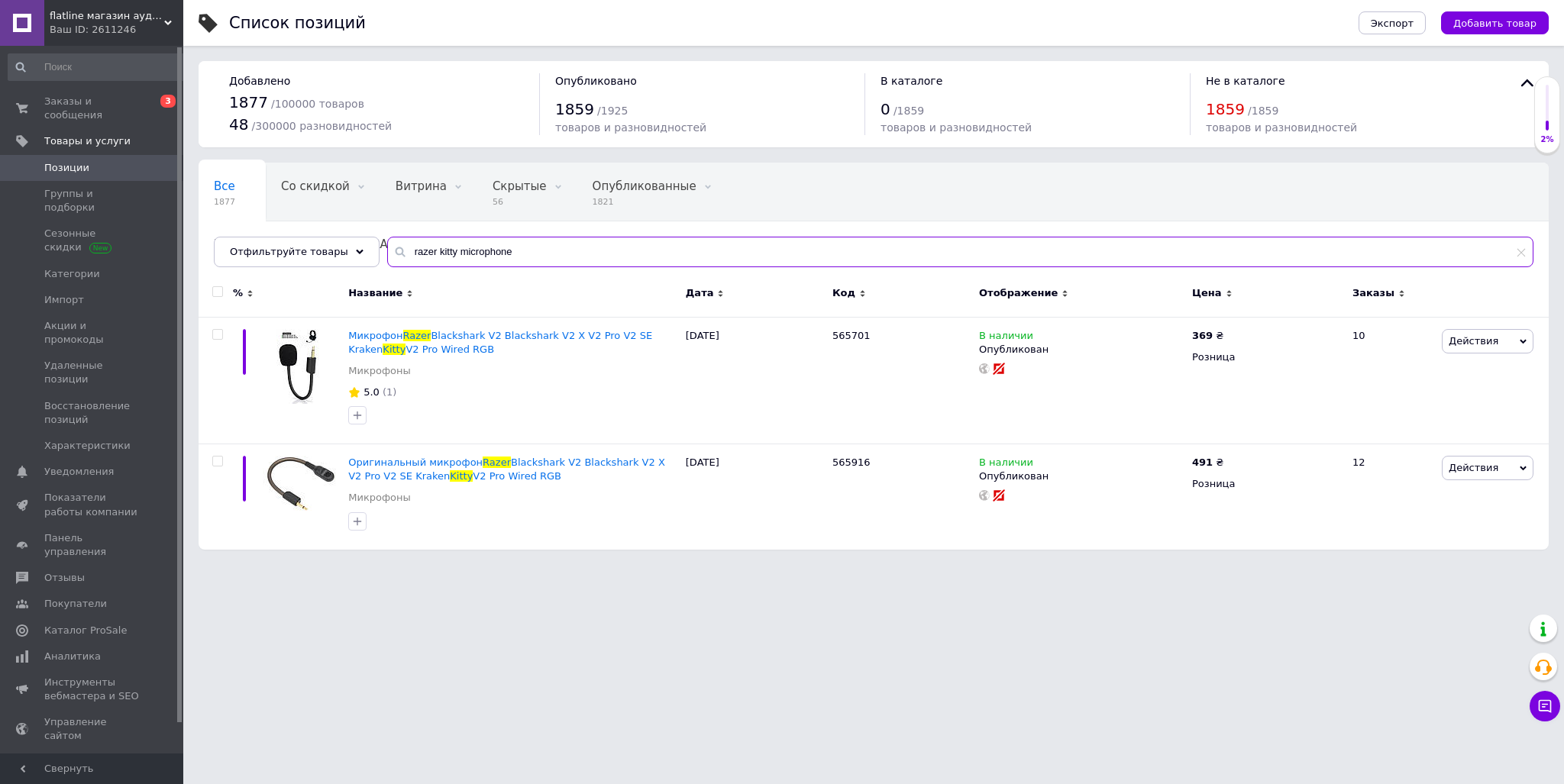
type input "razer kitty microphone"
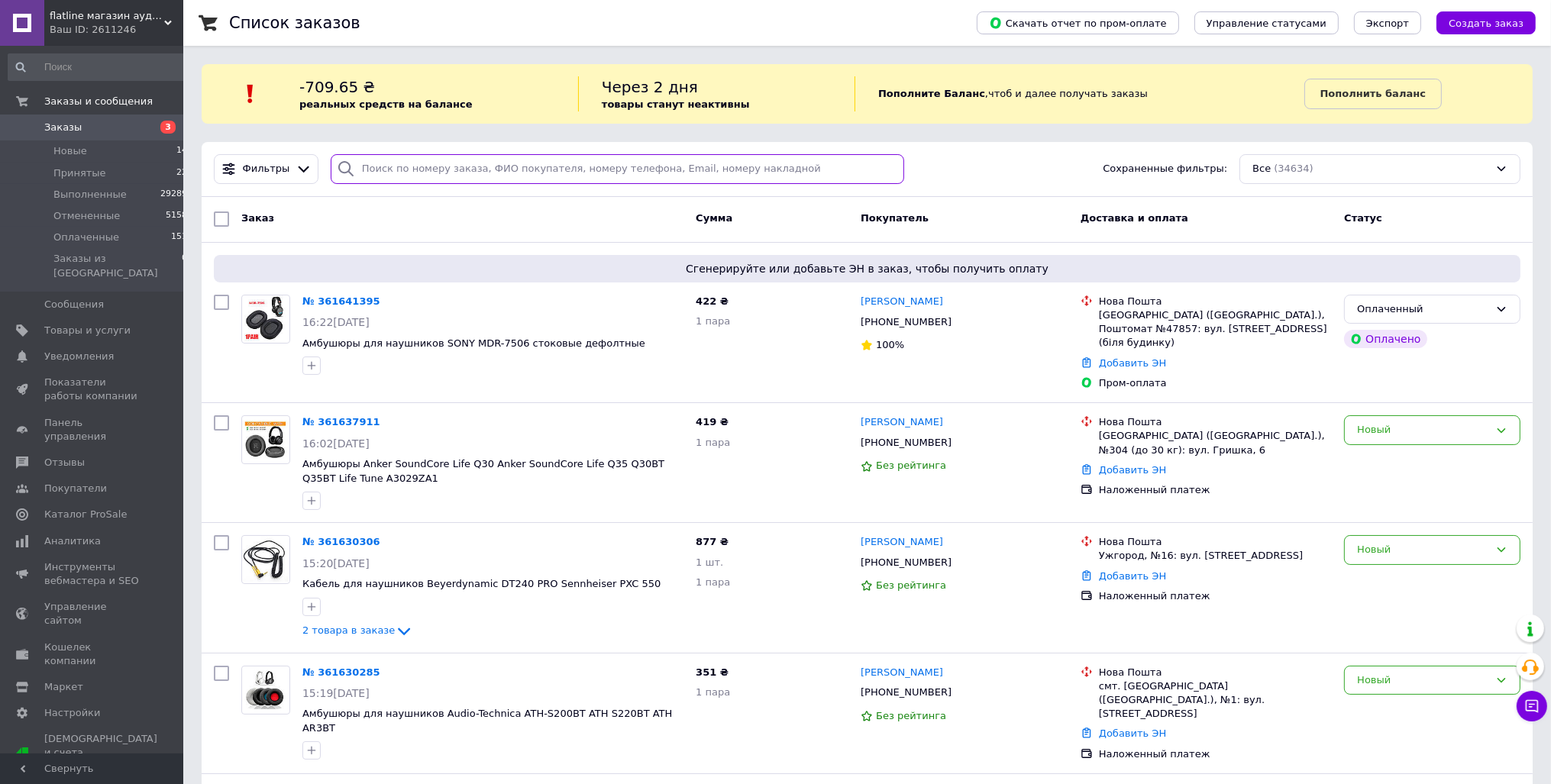
click at [414, 165] on input "search" at bounding box center [617, 169] width 574 height 30
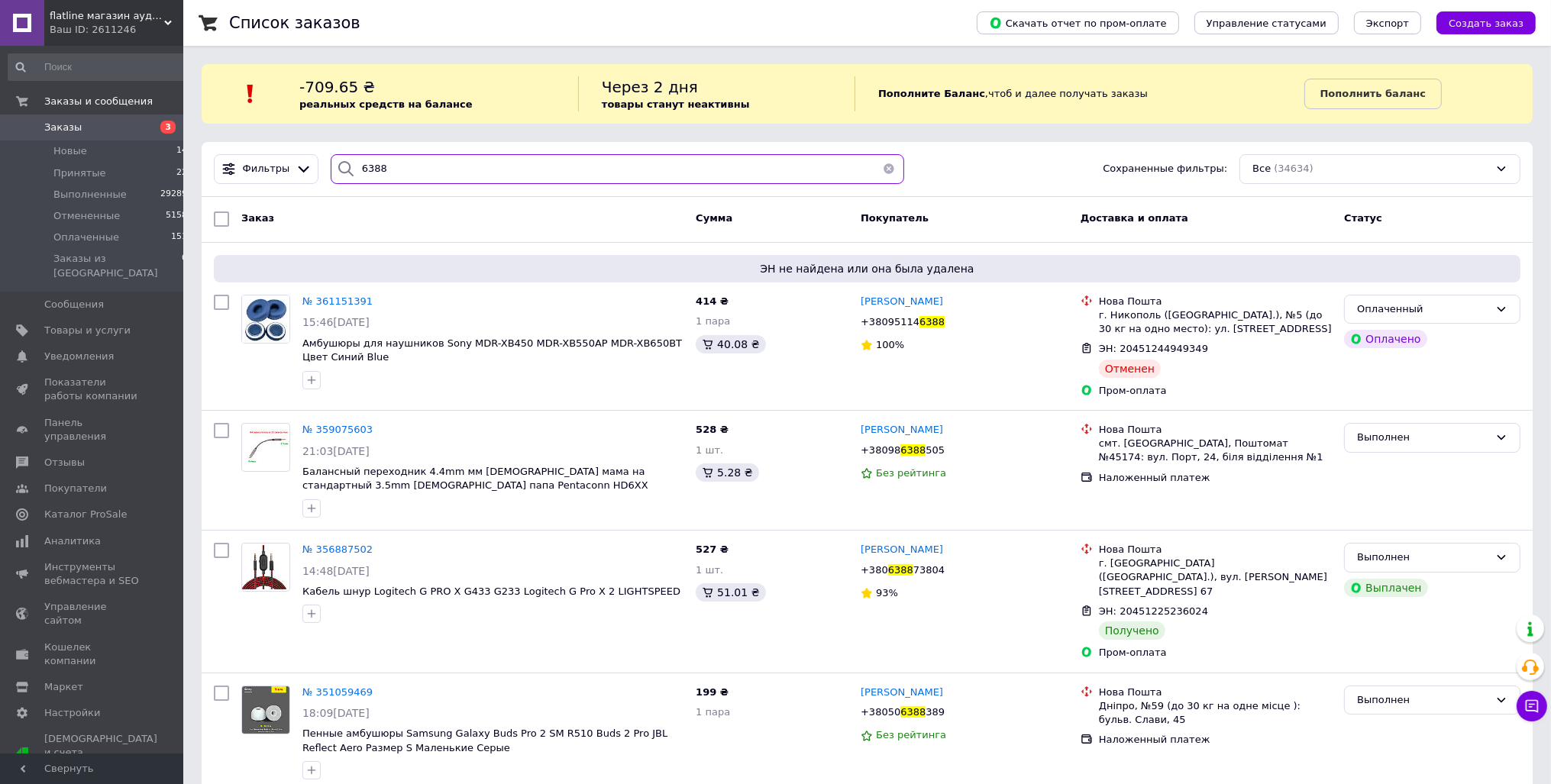
type input "6388"
click at [113, 324] on span "Товары и услуги" at bounding box center [87, 330] width 86 height 14
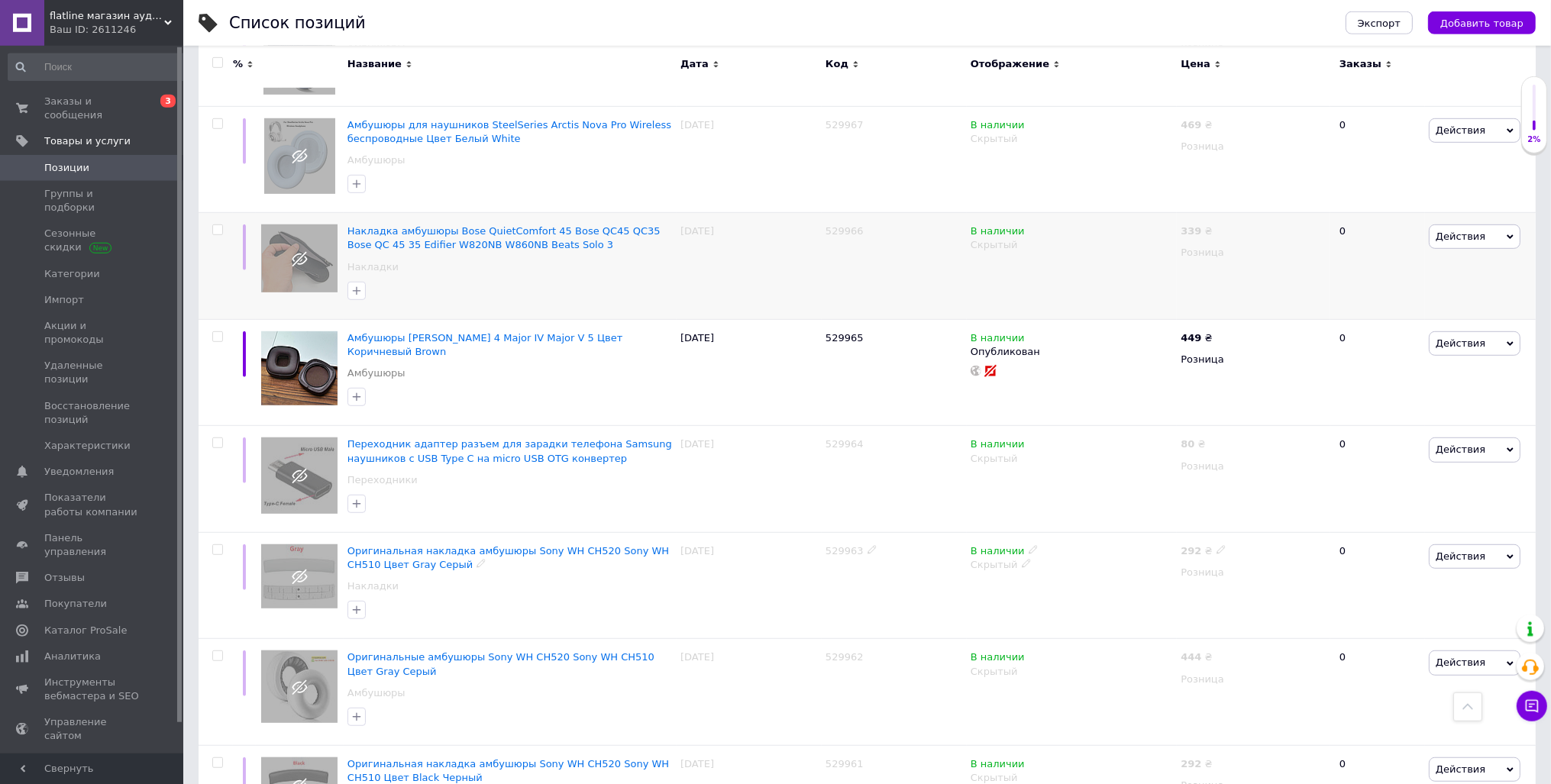
scroll to position [1129, 0]
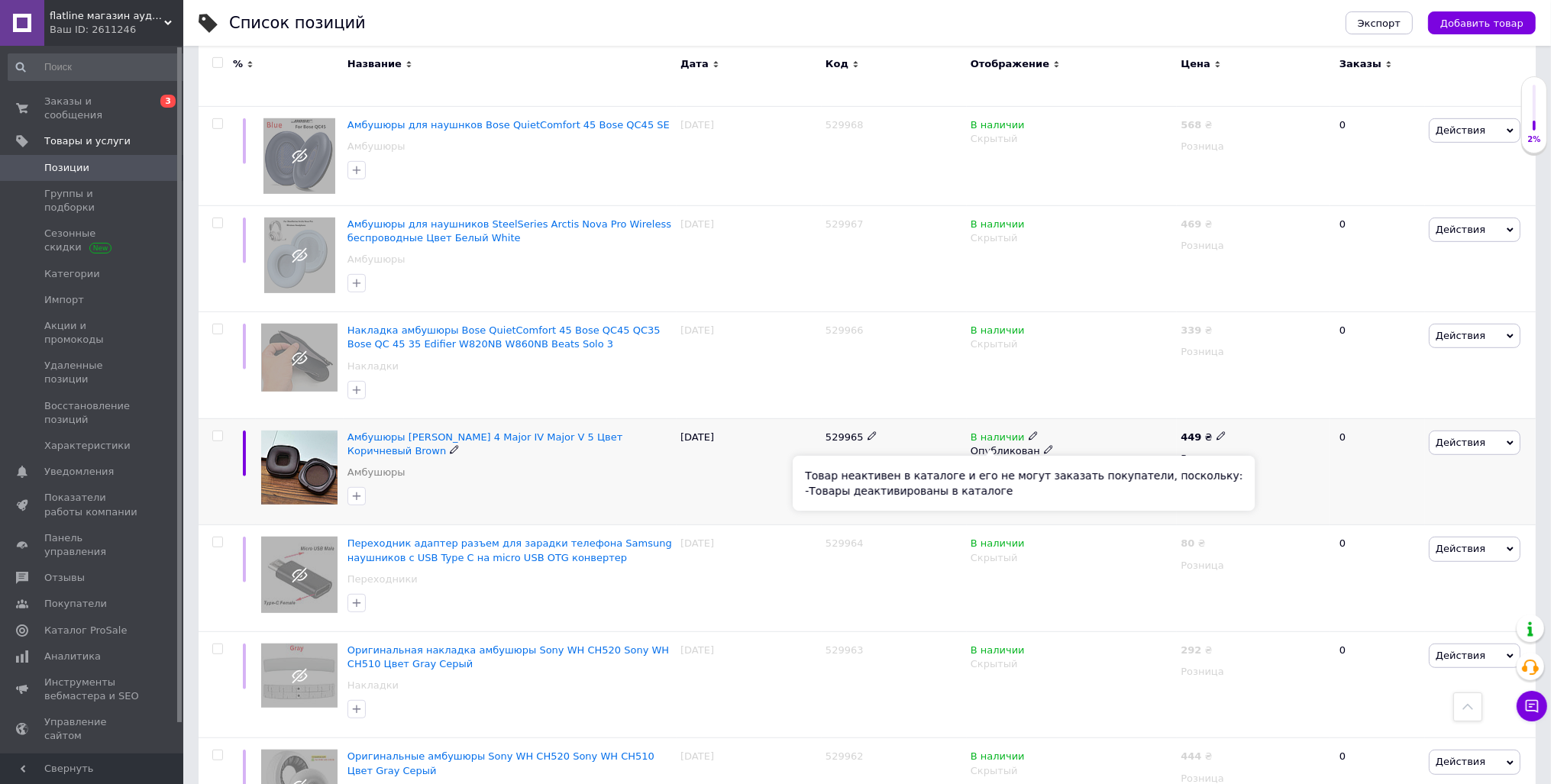
click at [993, 464] on rect at bounding box center [990, 470] width 14 height 14
click at [988, 464] on rect at bounding box center [990, 470] width 14 height 14
